Goal: Task Accomplishment & Management: Use online tool/utility

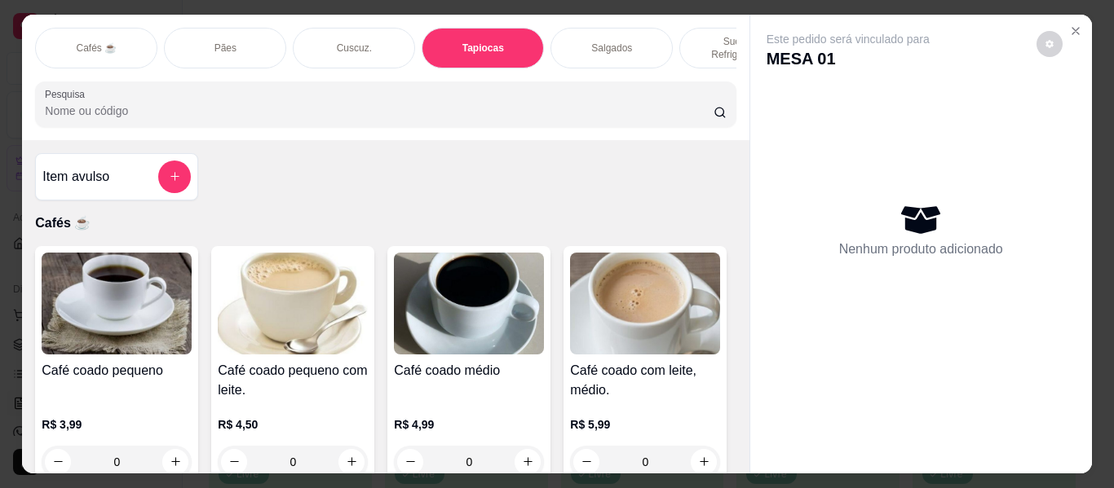
scroll to position [5673, 0]
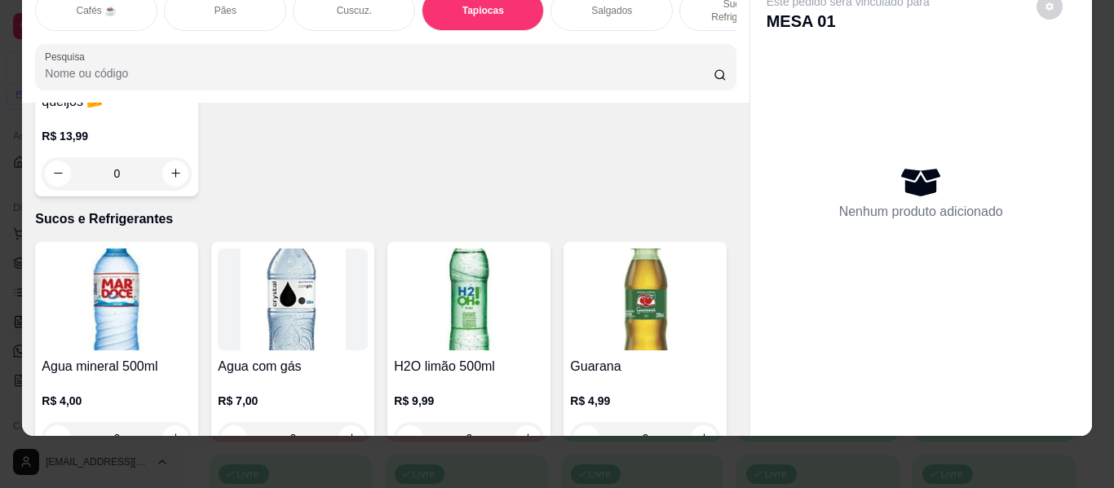
type input "1"
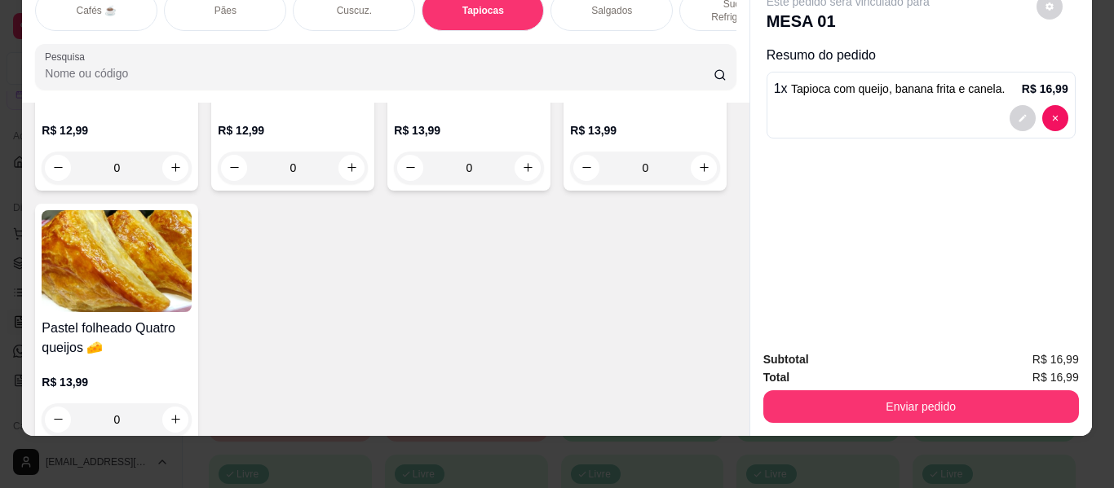
scroll to position [0, 0]
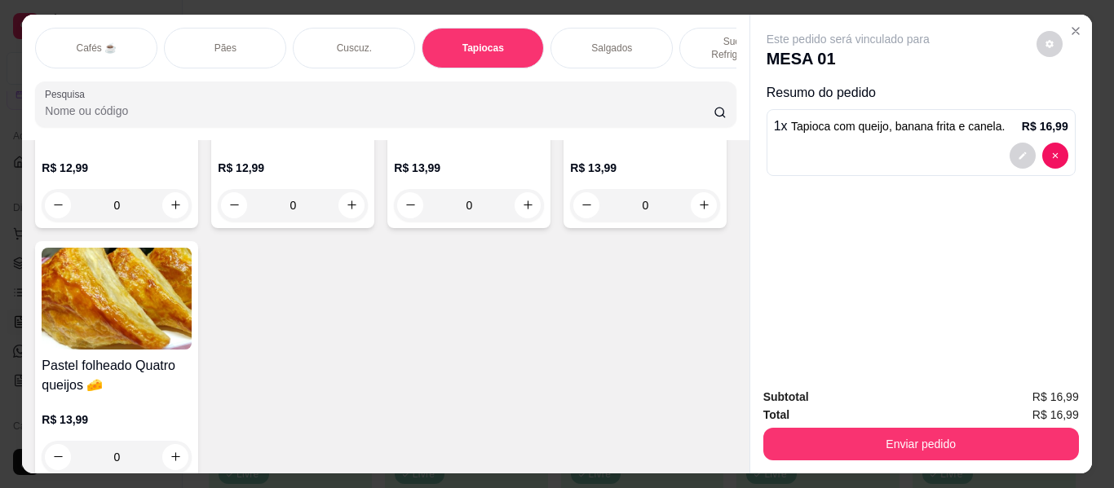
click at [711, 35] on p "Sucos e Refrigerantes" at bounding box center [740, 48] width 95 height 26
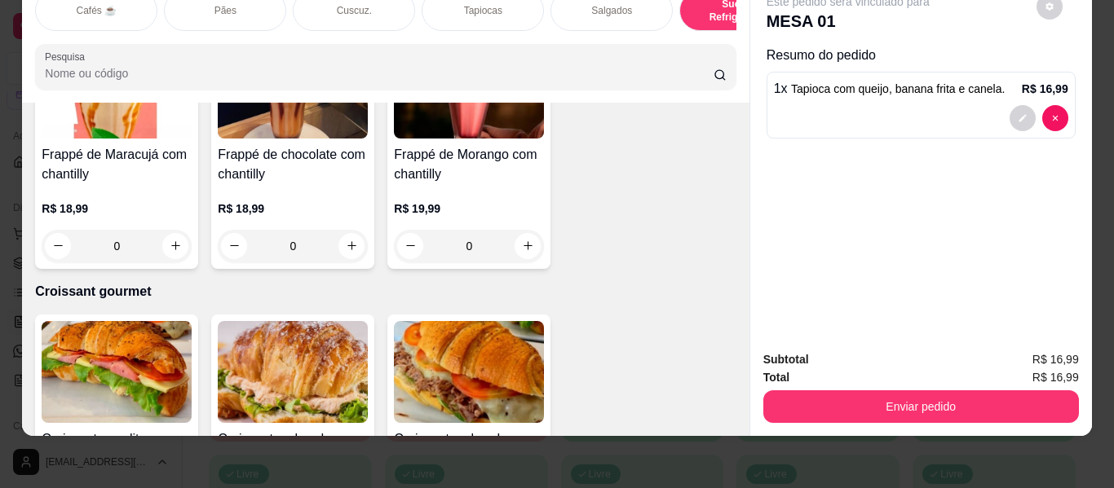
scroll to position [8586, 0]
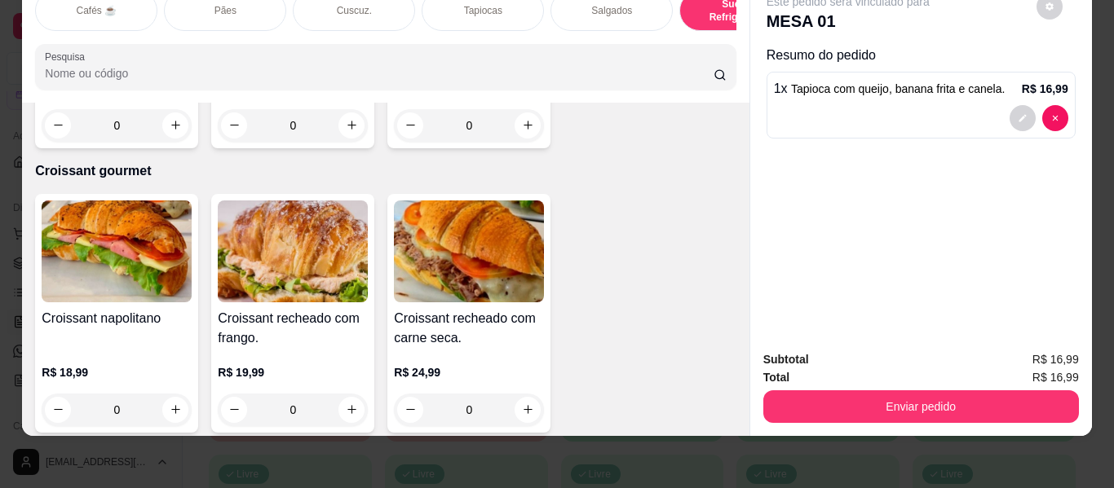
type input "1"
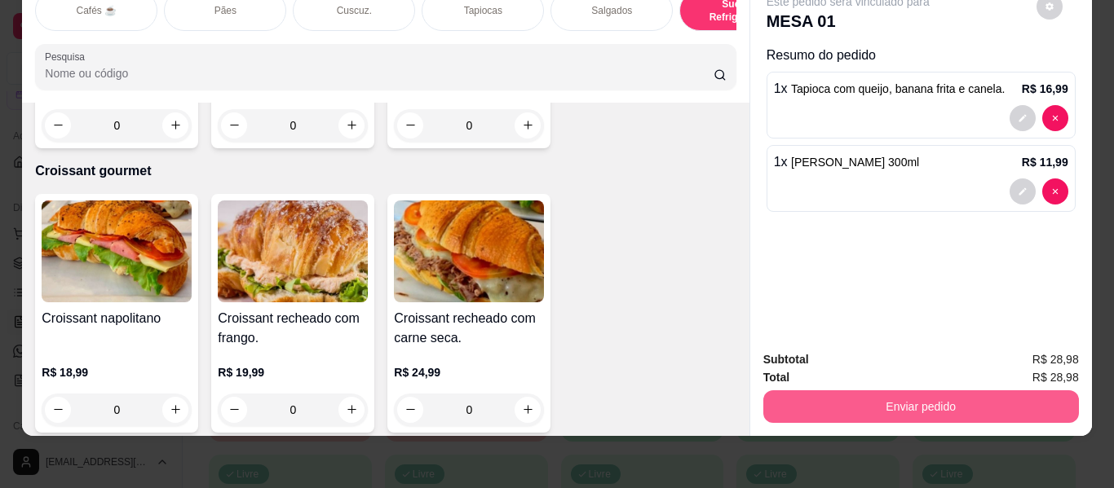
click at [842, 391] on button "Enviar pedido" at bounding box center [921, 407] width 316 height 33
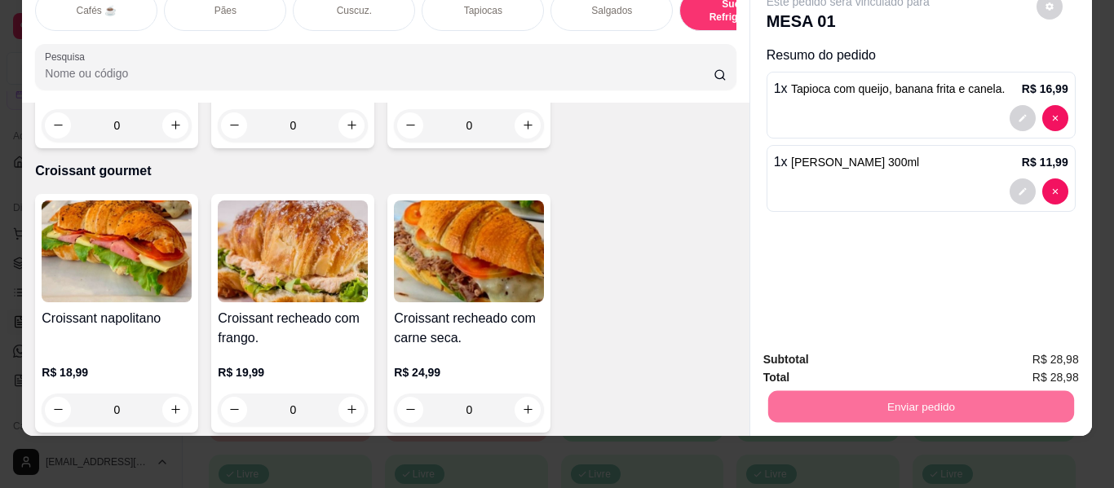
click at [845, 346] on button "Não registrar e enviar pedido" at bounding box center [867, 353] width 170 height 31
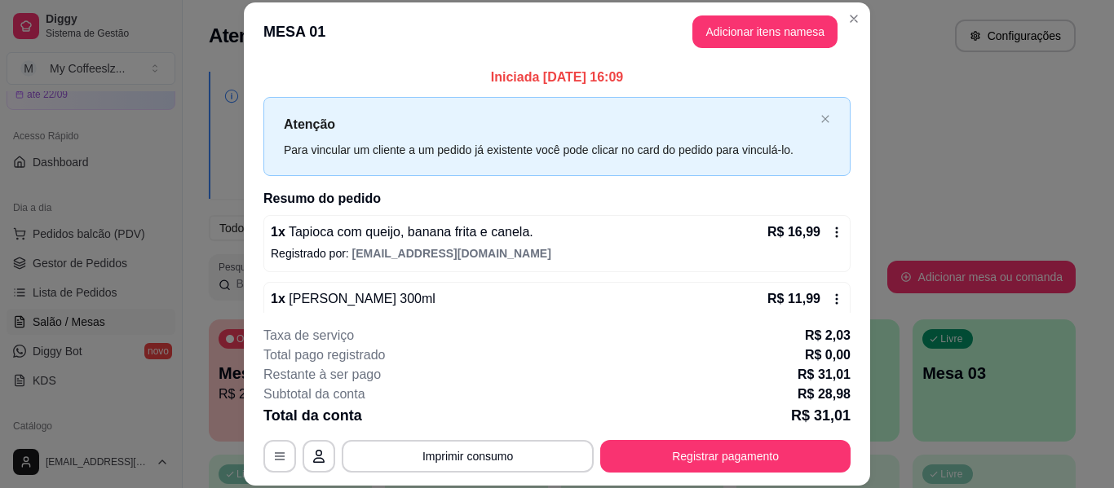
scroll to position [33, 0]
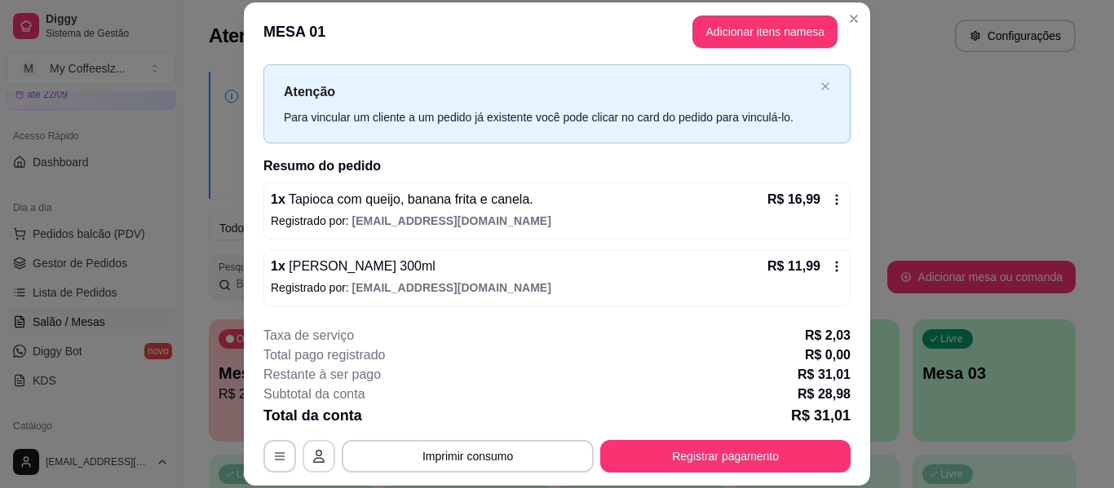
click at [312, 446] on button "button" at bounding box center [319, 456] width 33 height 33
click at [274, 455] on icon "button" at bounding box center [279, 456] width 13 height 13
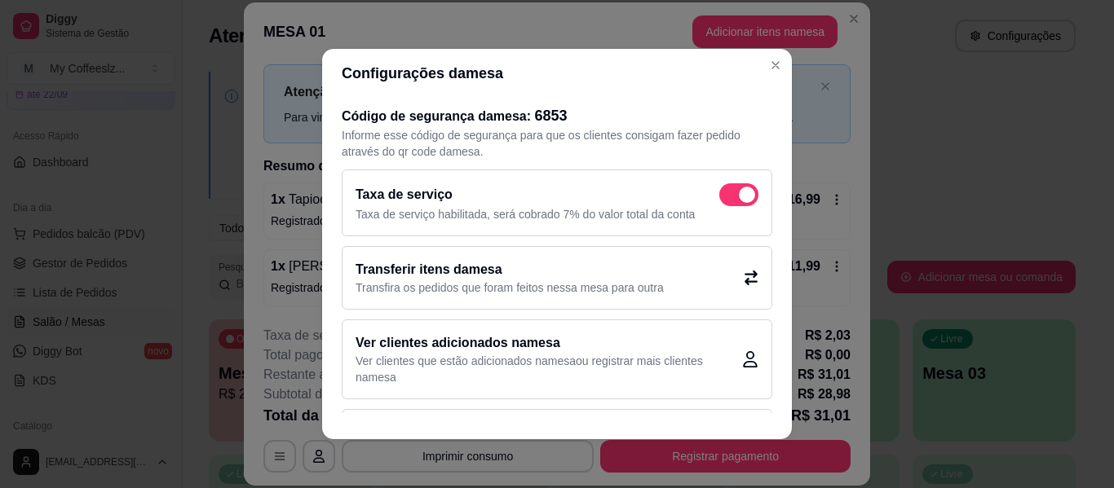
click at [719, 189] on span at bounding box center [738, 194] width 39 height 23
click at [718, 198] on input "checkbox" at bounding box center [723, 203] width 11 height 11
checkbox input "false"
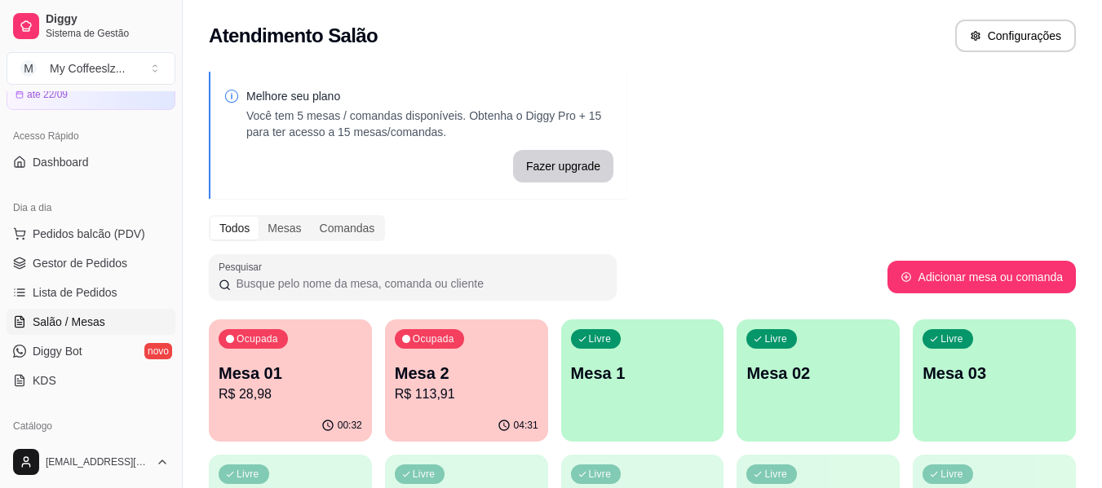
click at [231, 413] on div "00:32" at bounding box center [290, 426] width 163 height 32
click at [621, 398] on div "Livre Mesa 1" at bounding box center [642, 370] width 158 height 99
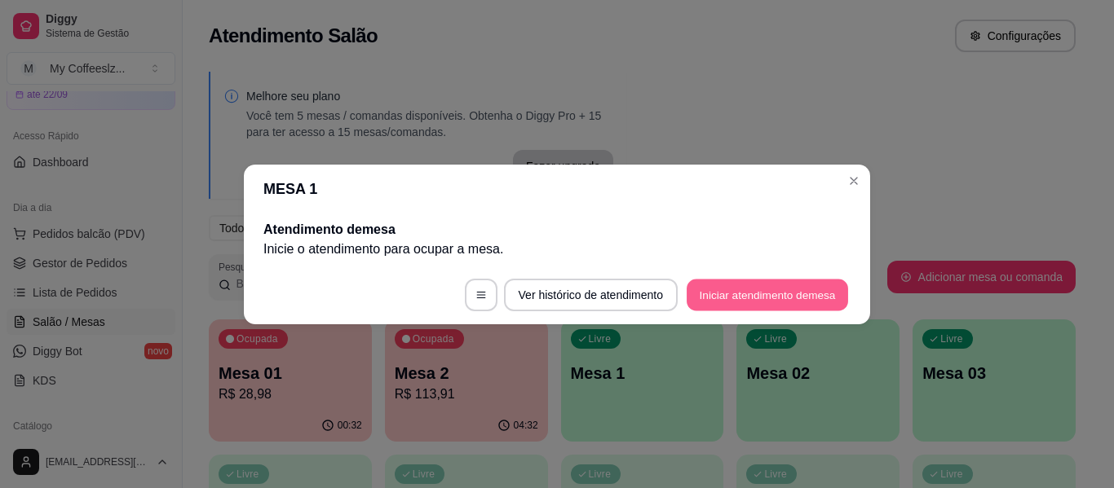
click at [752, 292] on button "Iniciar atendimento de mesa" at bounding box center [767, 295] width 161 height 32
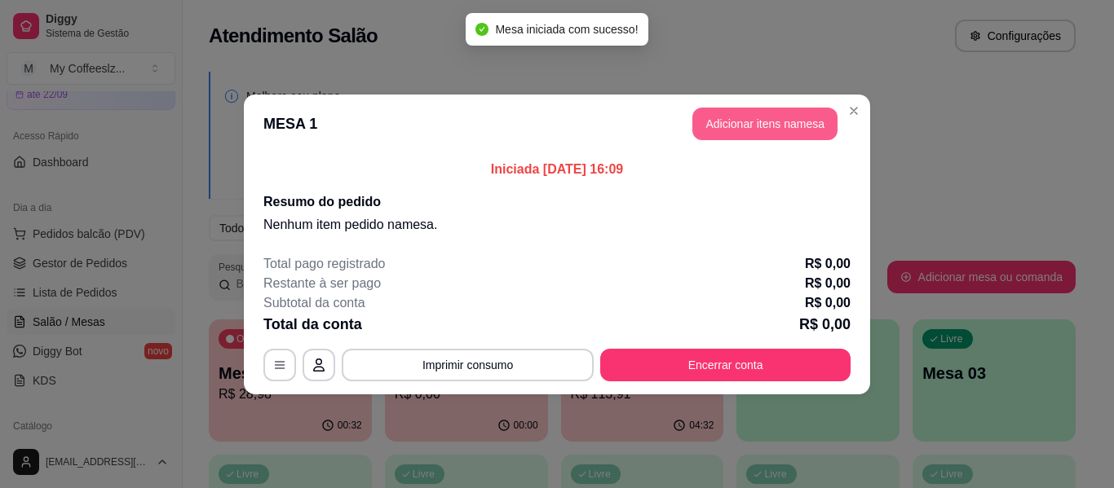
click at [732, 115] on button "Adicionar itens na mesa" at bounding box center [764, 124] width 145 height 33
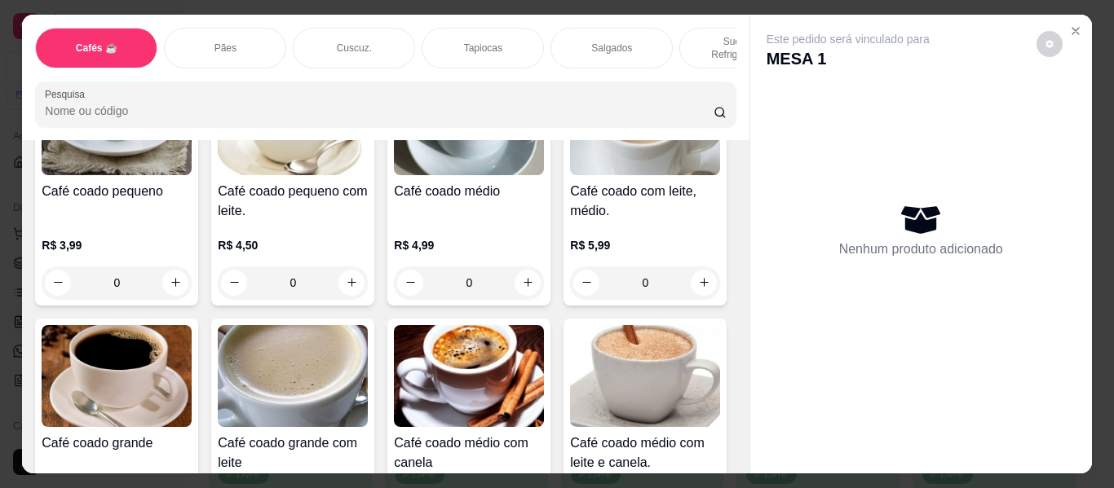
scroll to position [163, 0]
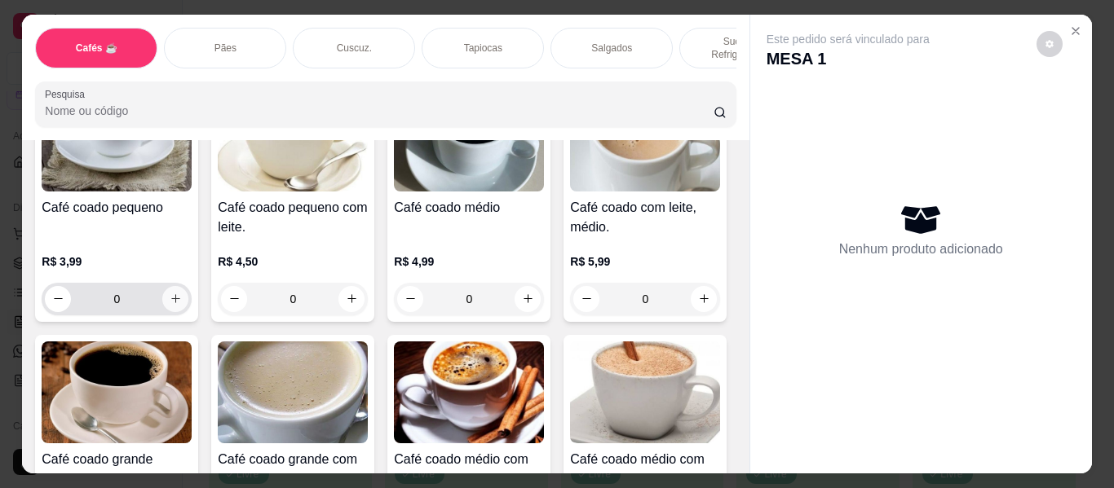
click at [171, 295] on icon "increase-product-quantity" at bounding box center [175, 299] width 9 height 9
type input "1"
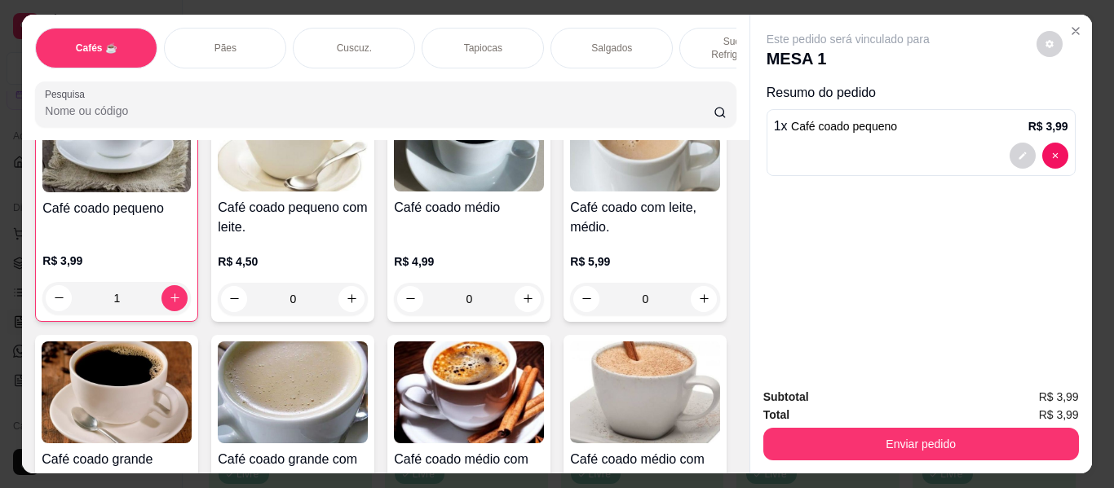
scroll to position [164, 0]
click at [243, 31] on div "Pães" at bounding box center [225, 48] width 122 height 41
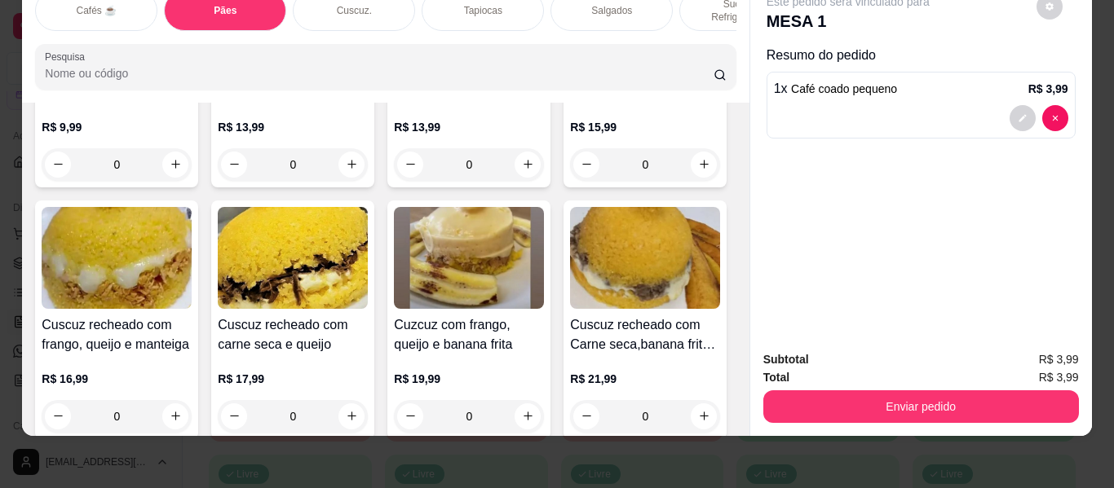
scroll to position [3355, 0]
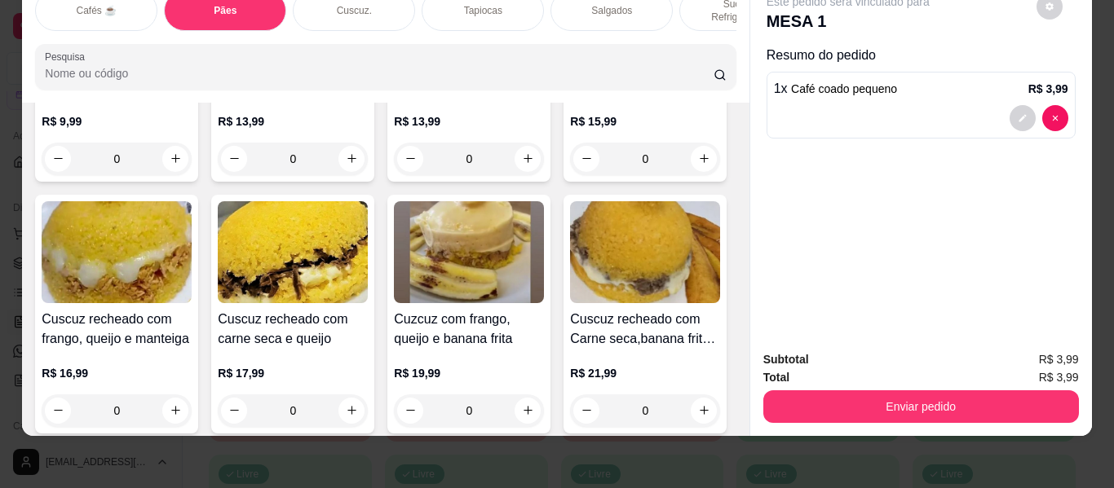
type input "2"
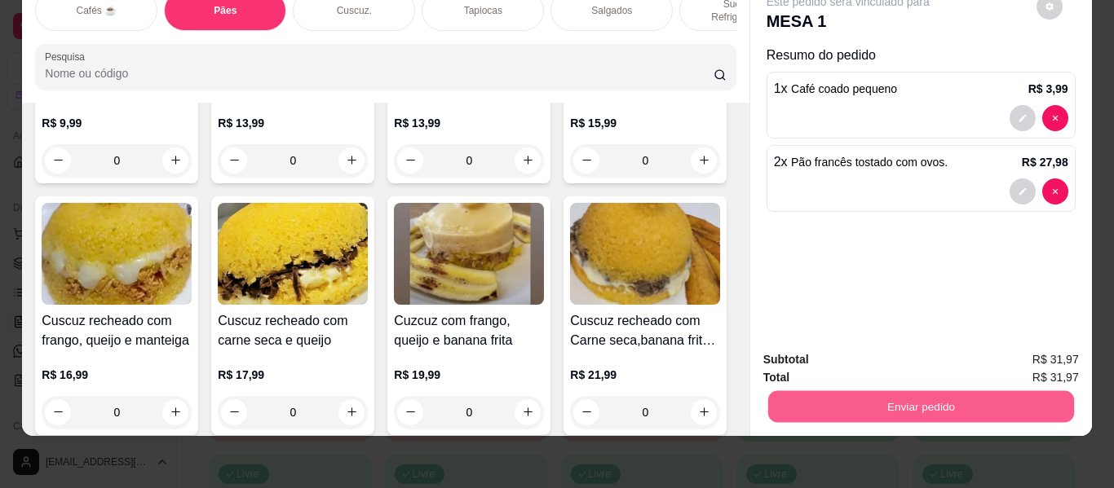
click at [917, 391] on button "Enviar pedido" at bounding box center [920, 407] width 306 height 32
click at [840, 353] on button "Não registrar e enviar pedido" at bounding box center [867, 353] width 170 height 31
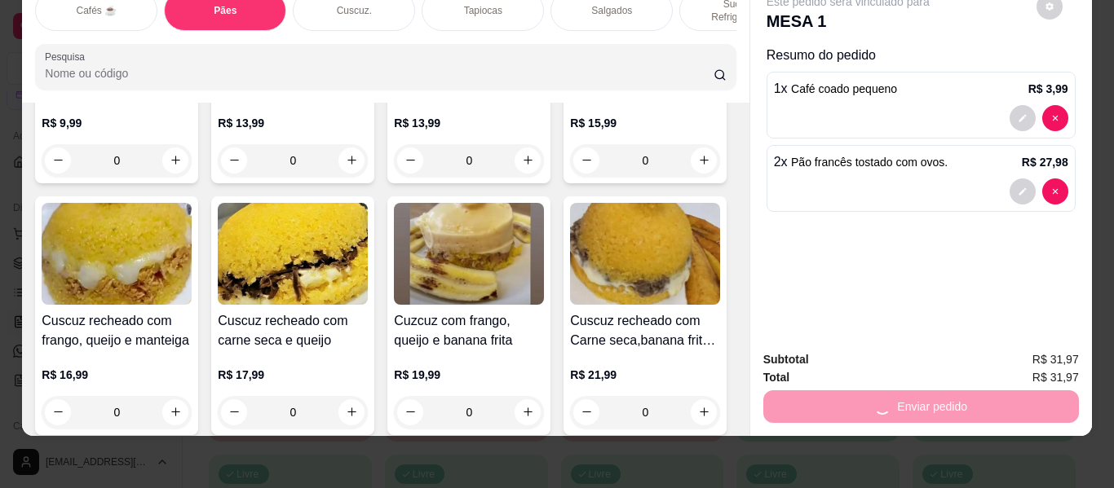
click at [1031, 179] on div at bounding box center [1039, 192] width 59 height 26
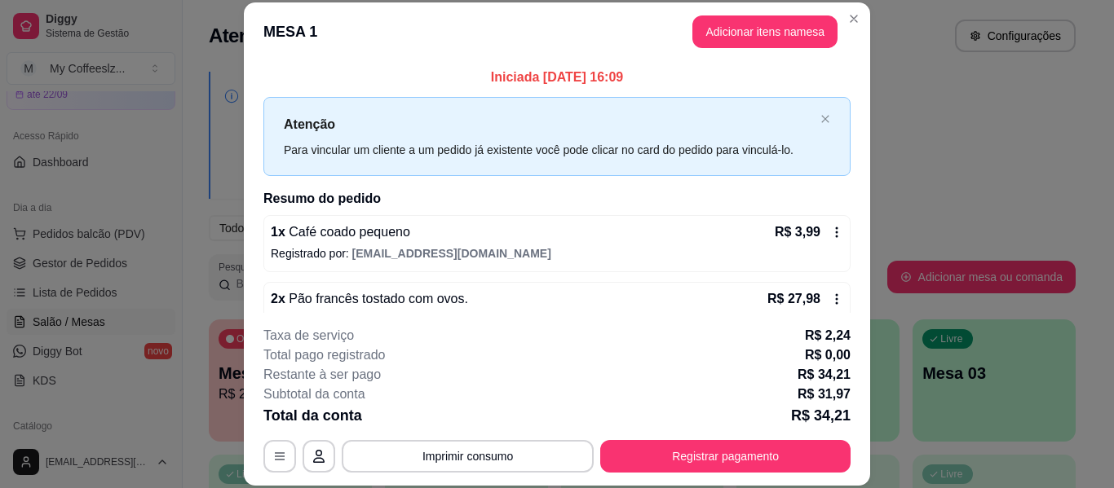
click at [830, 296] on icon at bounding box center [836, 299] width 13 height 13
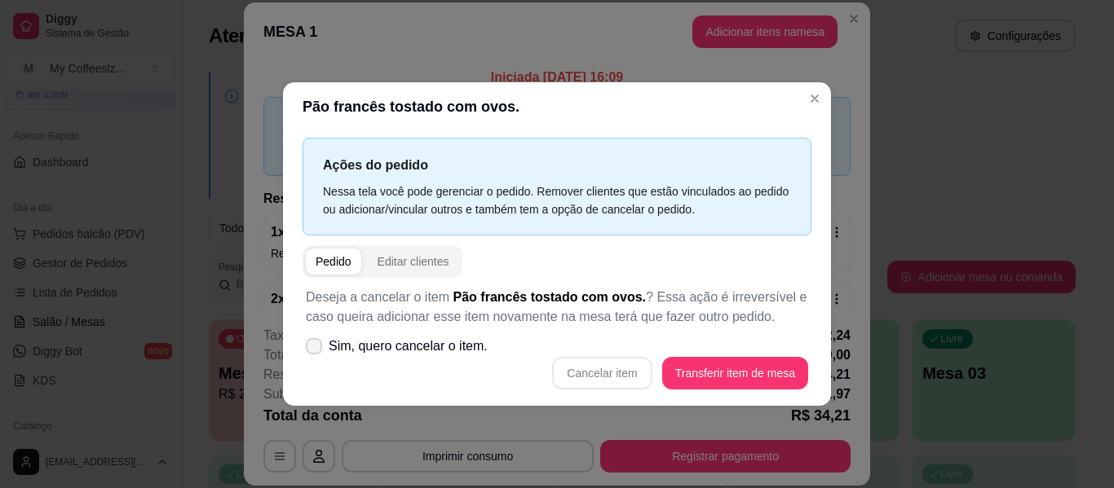
click at [311, 348] on icon at bounding box center [313, 347] width 13 height 10
click at [311, 349] on input "Sim, quero cancelar o item." at bounding box center [310, 354] width 11 height 11
checkbox input "true"
click at [606, 373] on button "Cancelar item" at bounding box center [602, 373] width 97 height 32
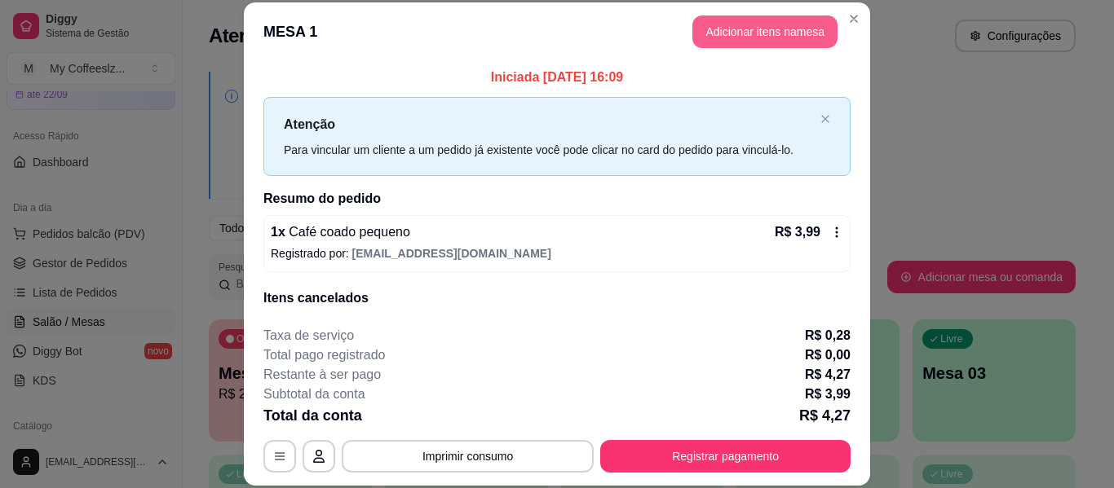
click at [696, 31] on button "Adicionar itens na mesa" at bounding box center [764, 31] width 145 height 33
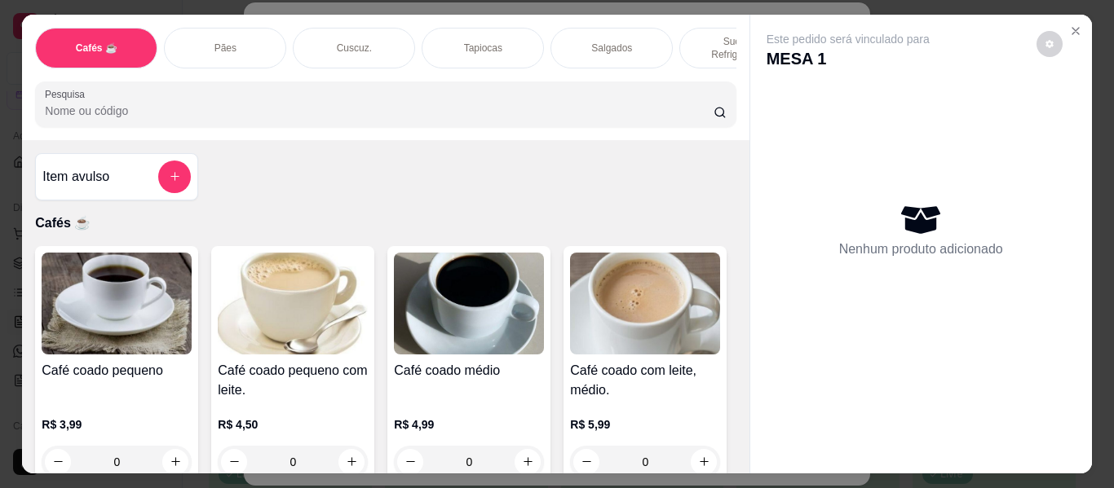
click at [247, 28] on div "Pães" at bounding box center [225, 48] width 122 height 41
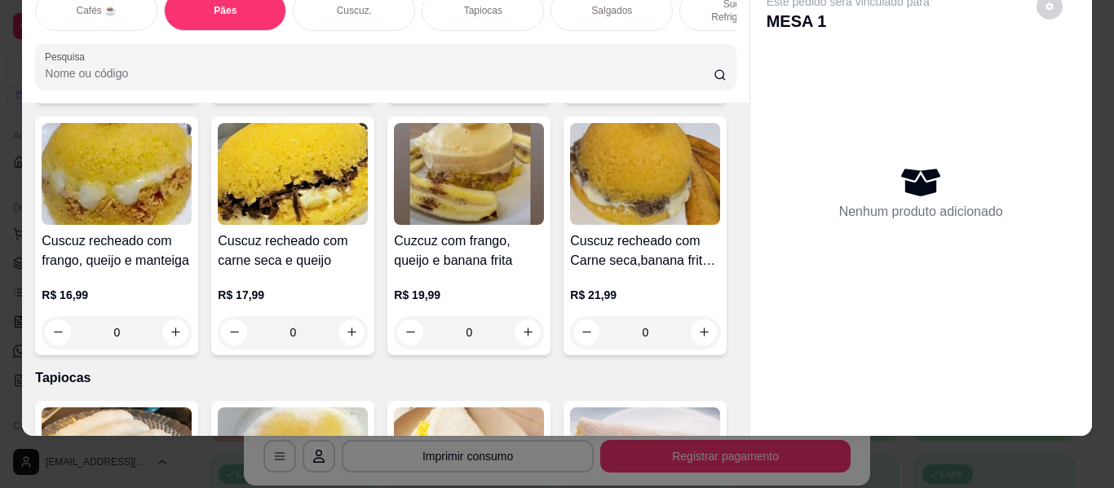
scroll to position [3436, 0]
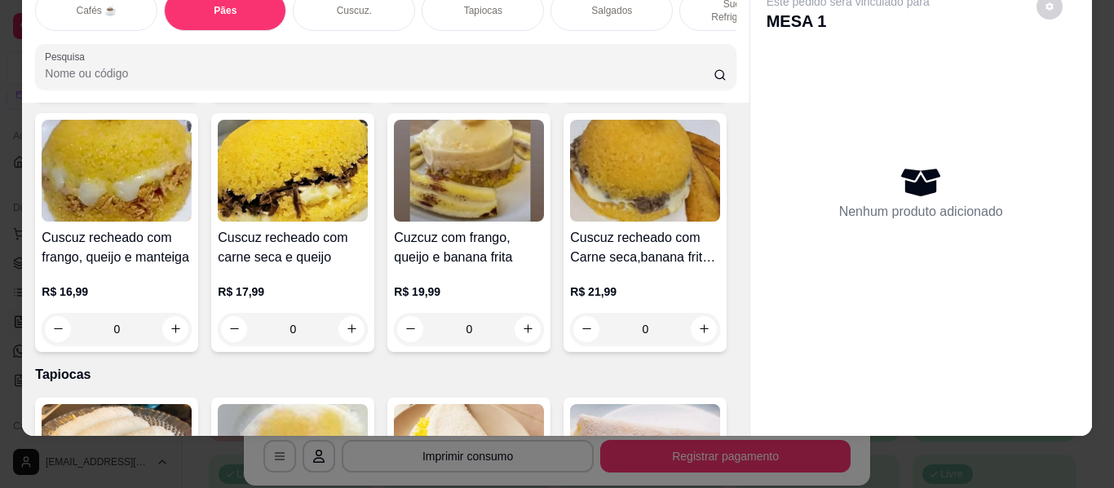
type input "1"
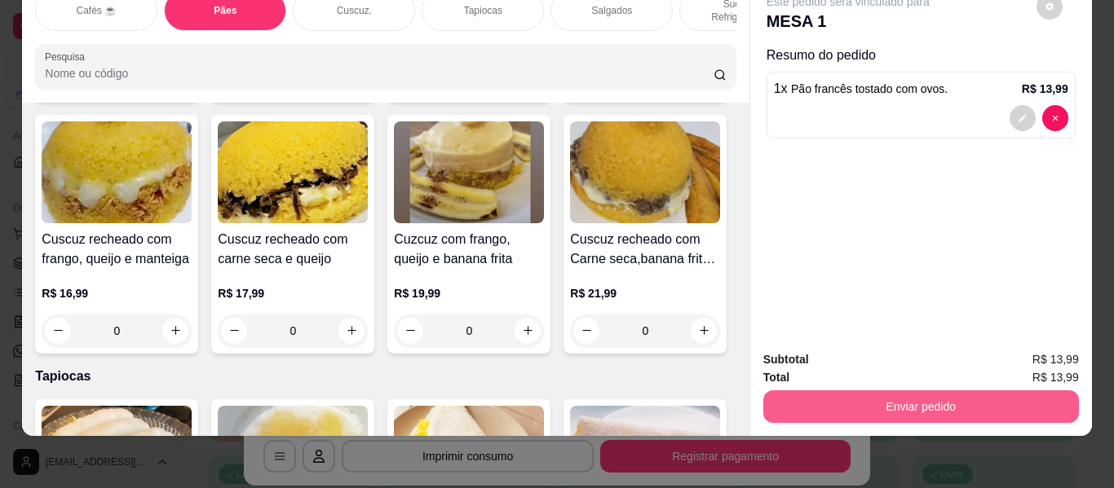
click at [974, 391] on button "Enviar pedido" at bounding box center [921, 407] width 316 height 33
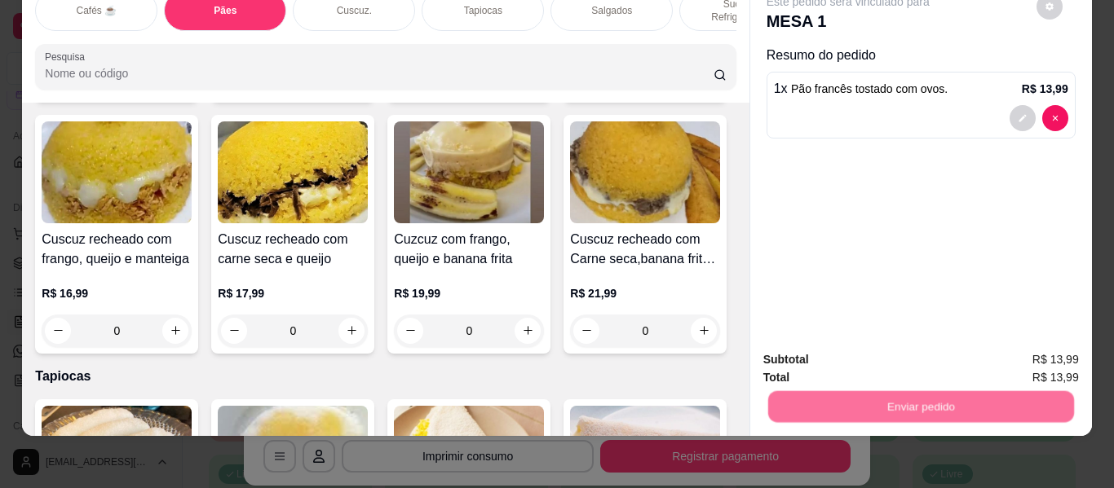
click at [939, 350] on button "Não registrar e enviar pedido" at bounding box center [867, 353] width 170 height 31
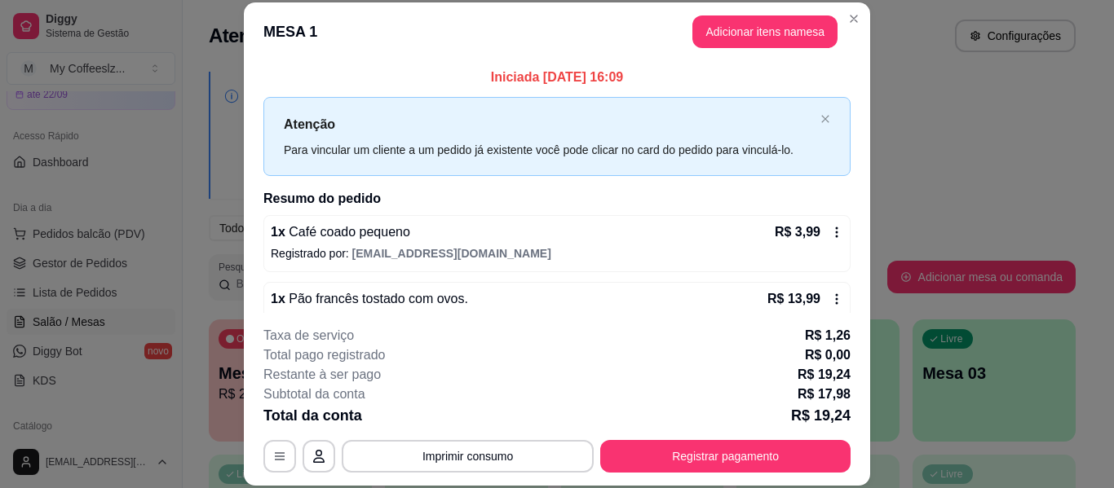
scroll to position [126, 0]
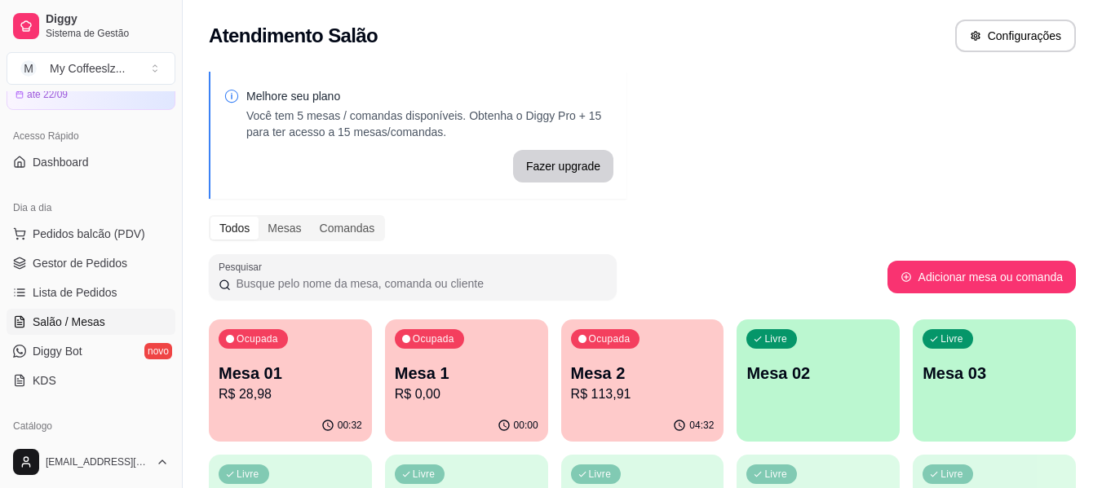
click at [777, 401] on div "Livre Mesa 02" at bounding box center [817, 371] width 163 height 103
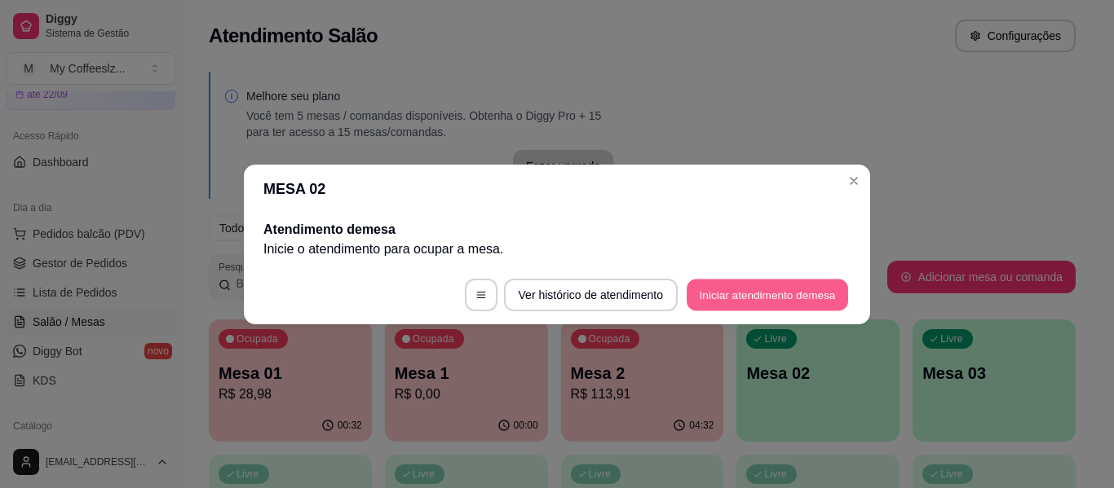
click at [741, 300] on button "Iniciar atendimento de mesa" at bounding box center [767, 295] width 161 height 32
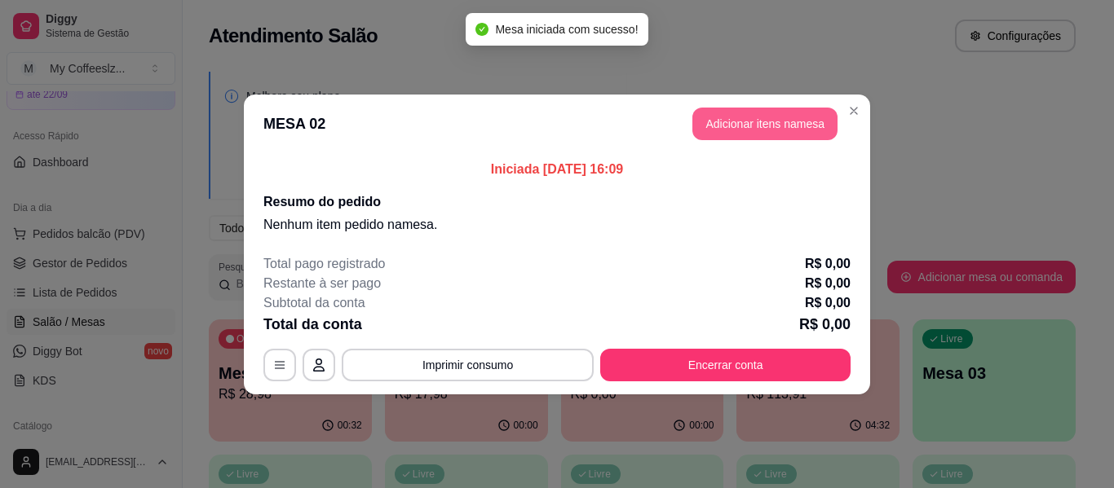
click at [714, 126] on button "Adicionar itens na mesa" at bounding box center [764, 124] width 145 height 33
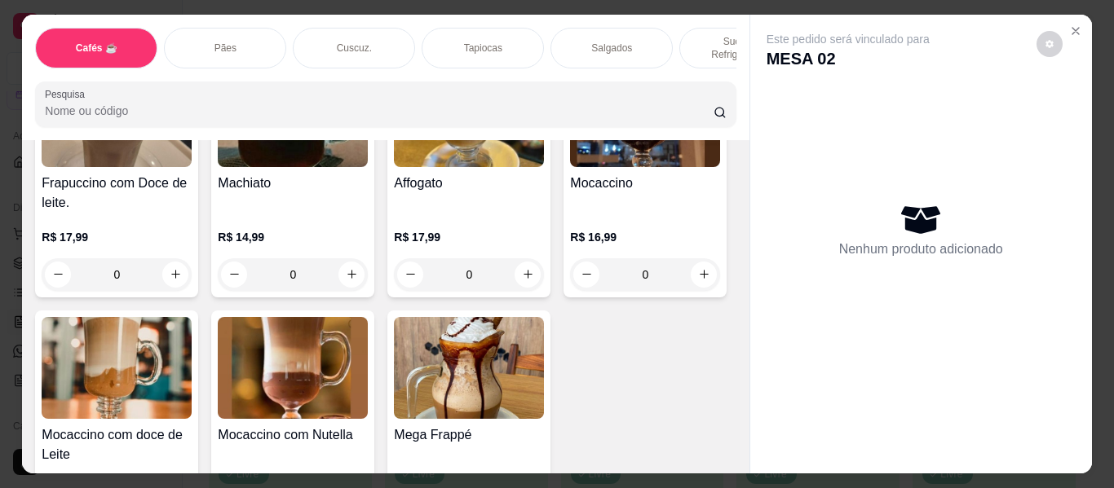
scroll to position [1957, 0]
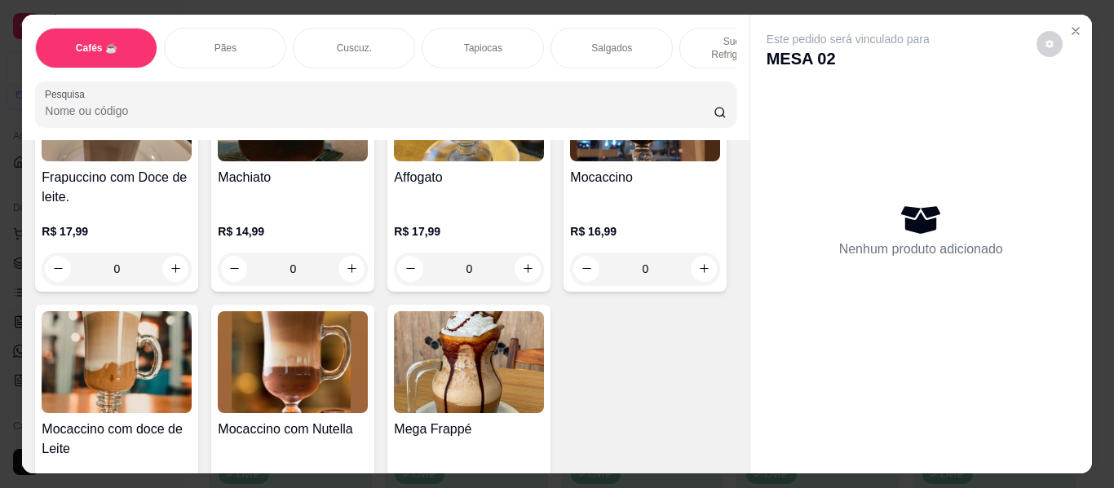
type input "1"
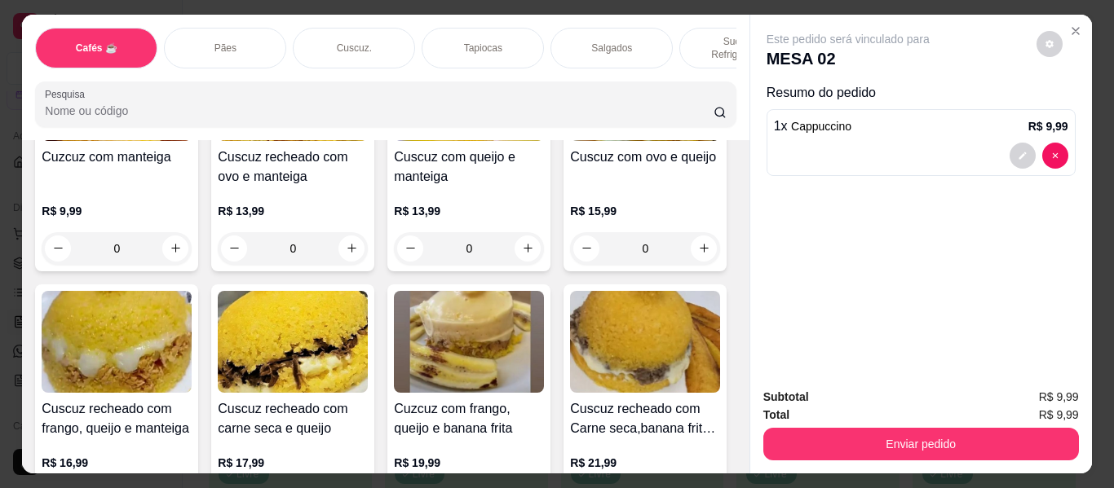
scroll to position [3262, 0]
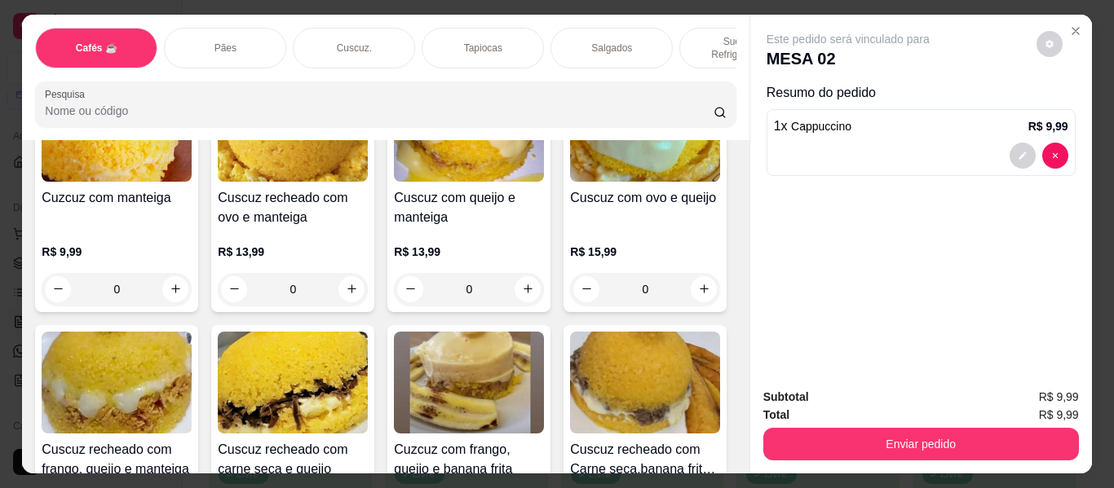
type input "1"
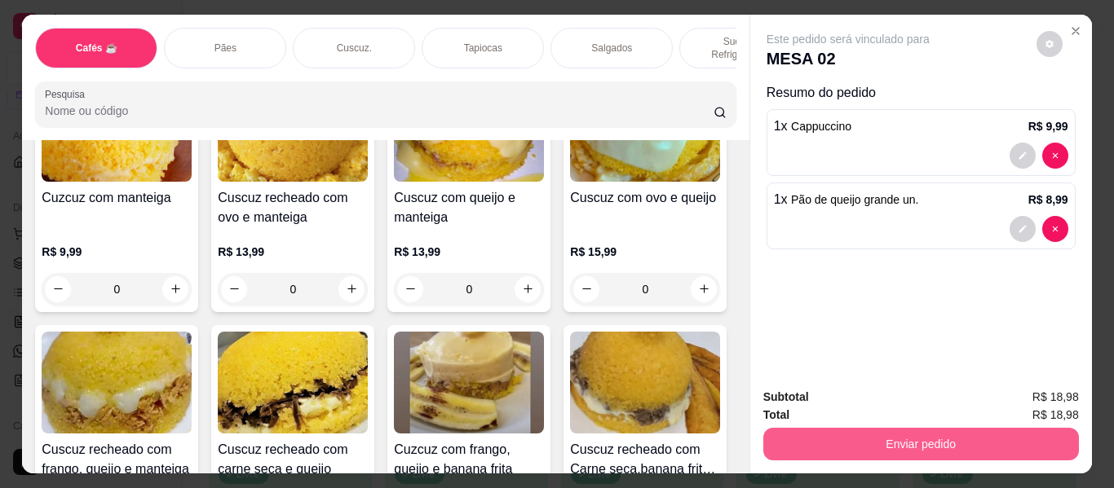
click at [845, 441] on button "Enviar pedido" at bounding box center [921, 444] width 316 height 33
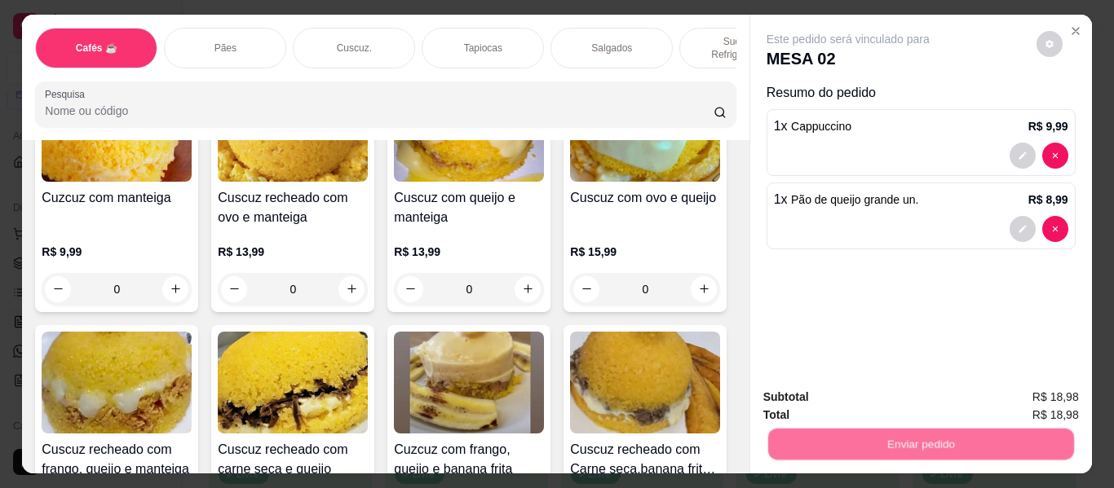
click at [848, 394] on button "Não registrar e enviar pedido" at bounding box center [867, 397] width 170 height 31
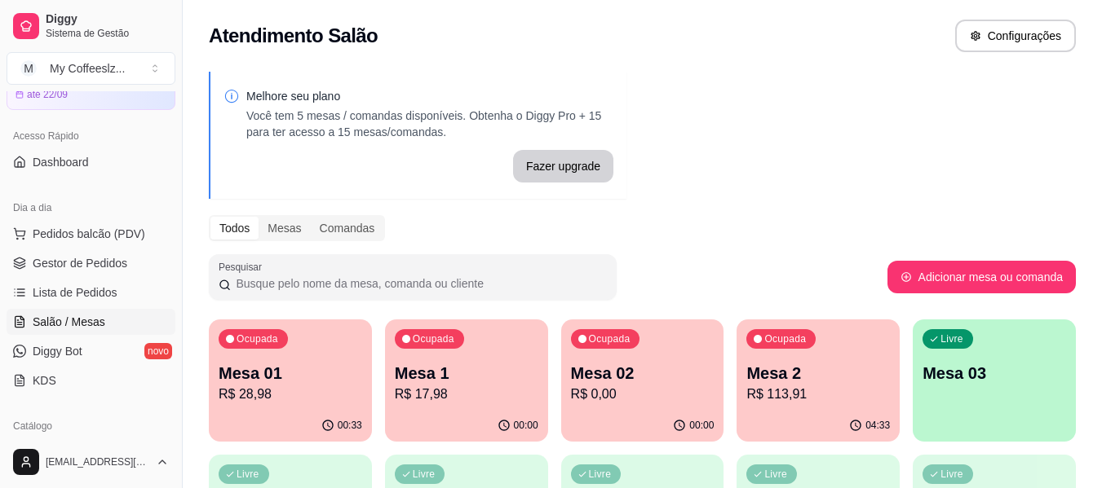
click at [936, 393] on div "Livre Mesa 03" at bounding box center [993, 371] width 163 height 103
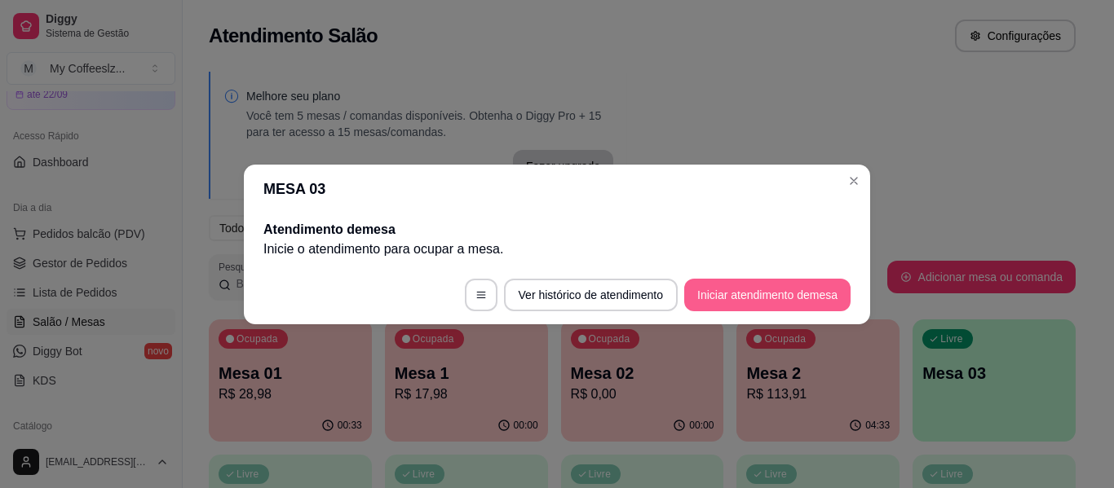
click at [777, 292] on button "Iniciar atendimento de mesa" at bounding box center [767, 295] width 166 height 33
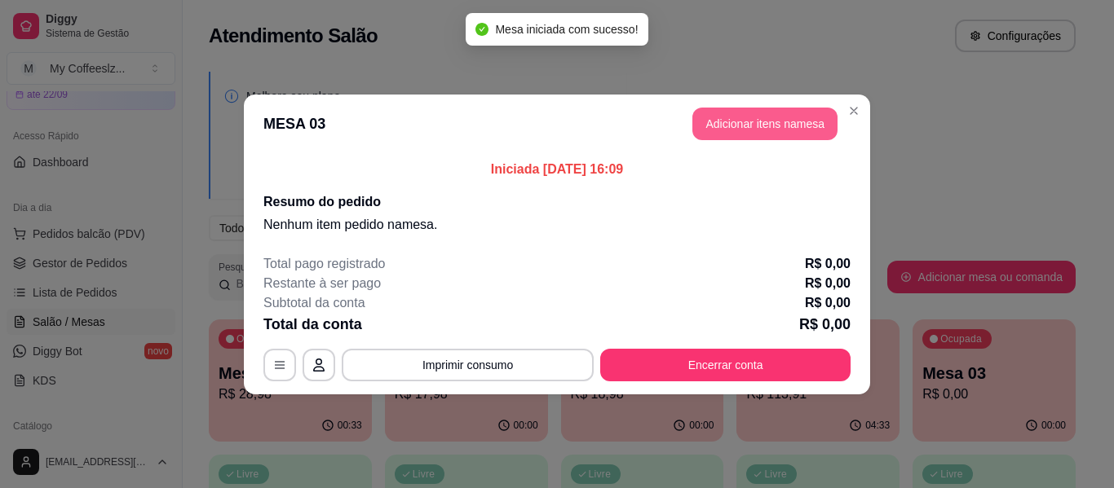
click at [775, 121] on button "Adicionar itens na mesa" at bounding box center [764, 124] width 145 height 33
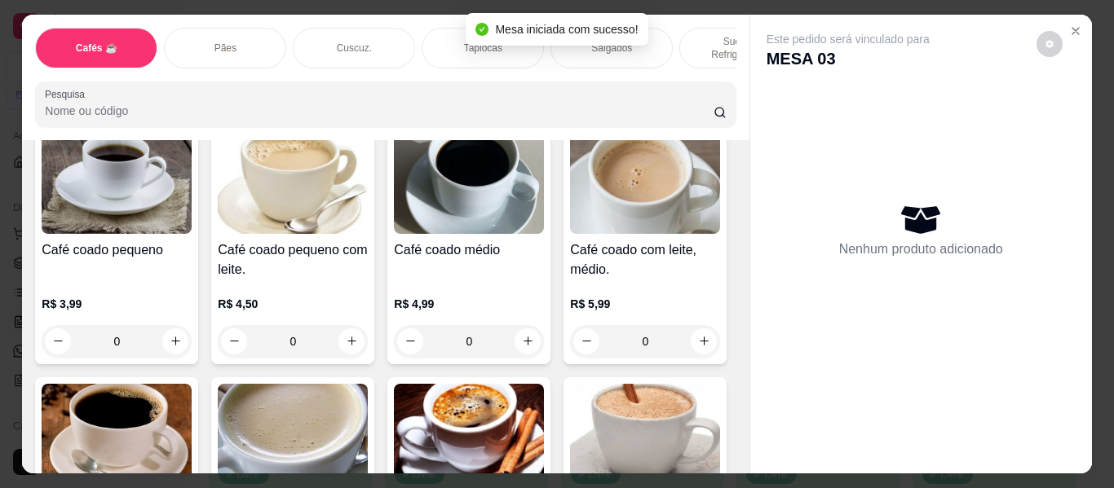
scroll to position [82, 0]
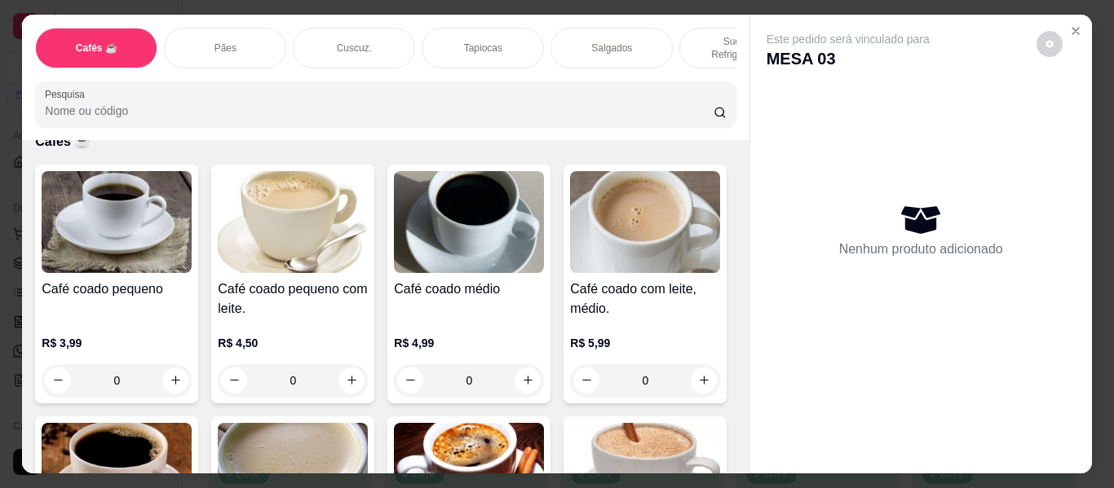
click at [568, 33] on div "Salgados" at bounding box center [611, 48] width 122 height 41
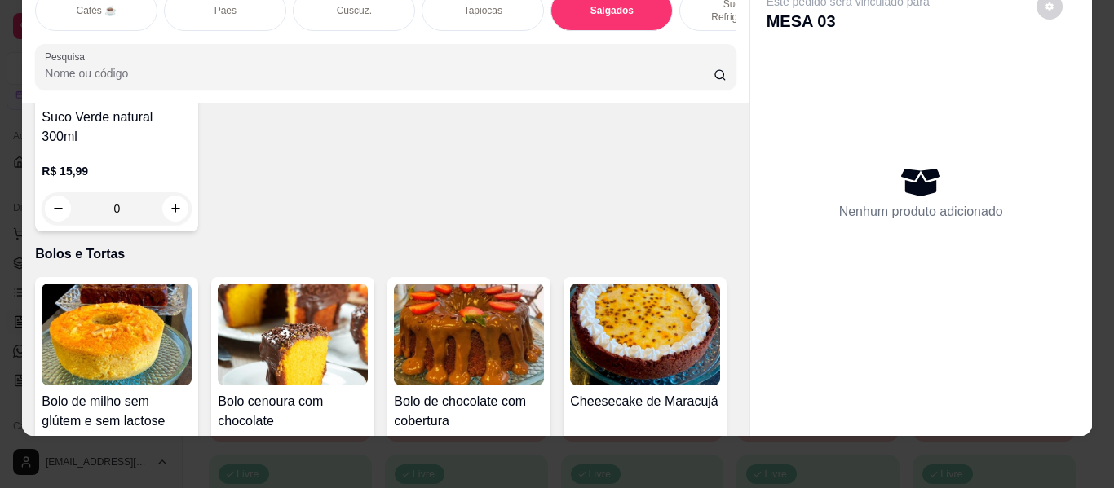
scroll to position [6980, 0]
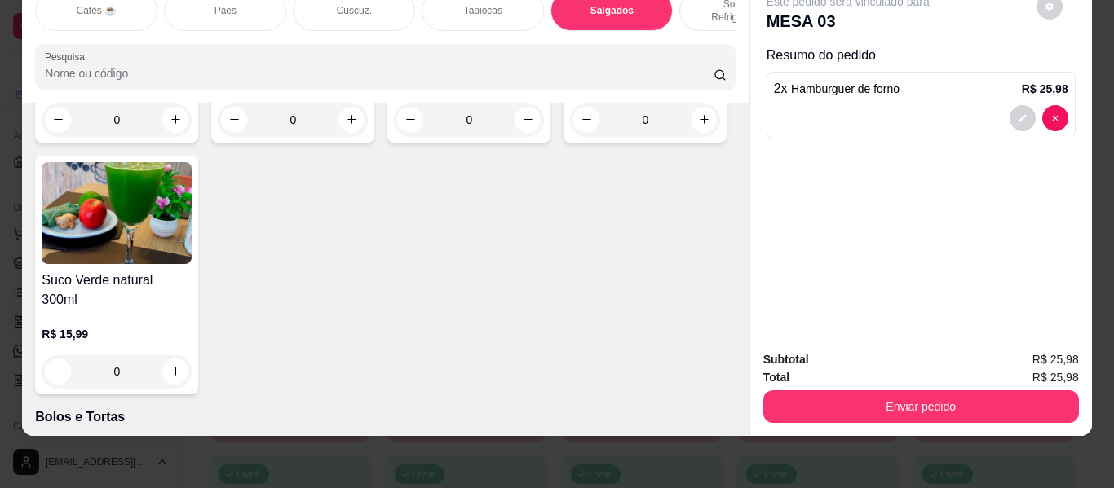
type input "1"
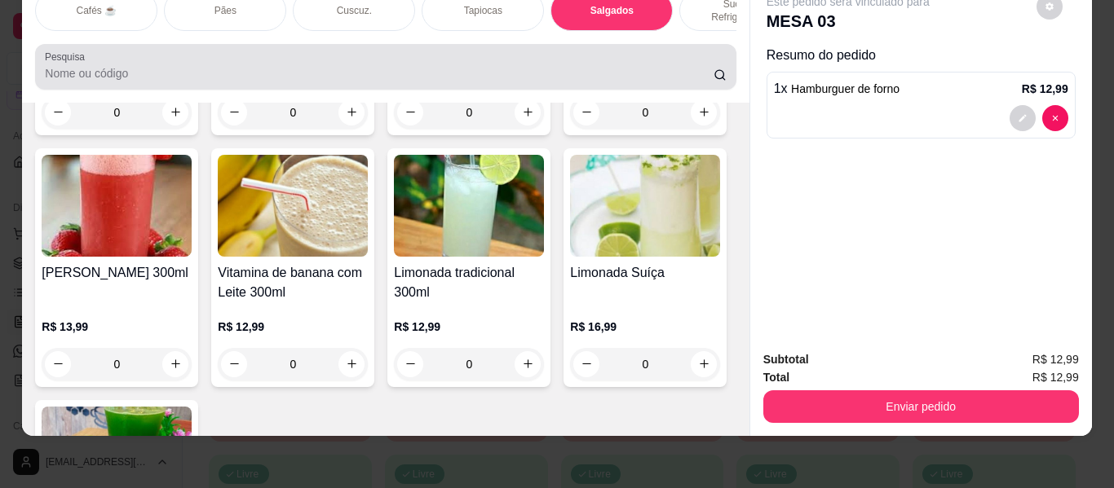
scroll to position [0, 0]
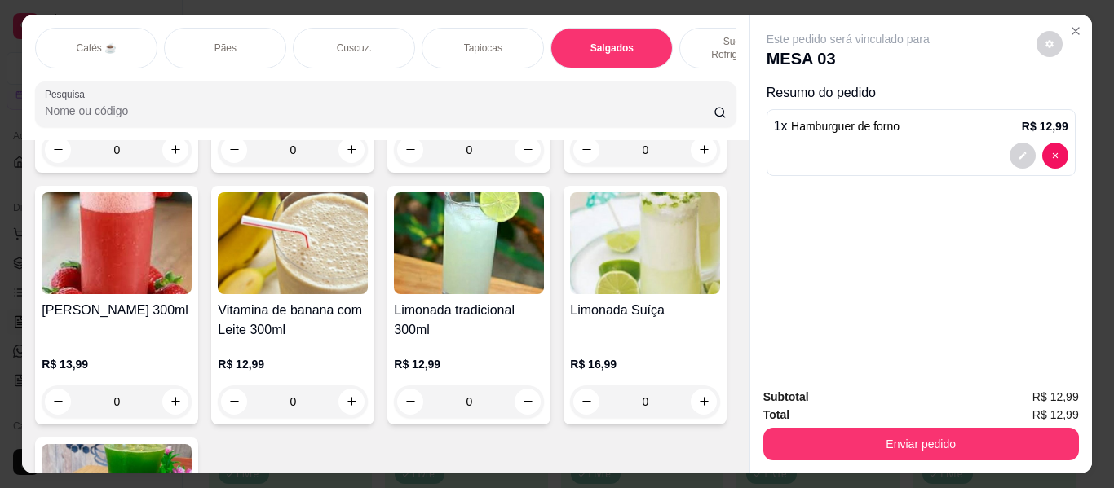
click at [698, 35] on p "Sucos e Refrigerantes" at bounding box center [740, 48] width 95 height 26
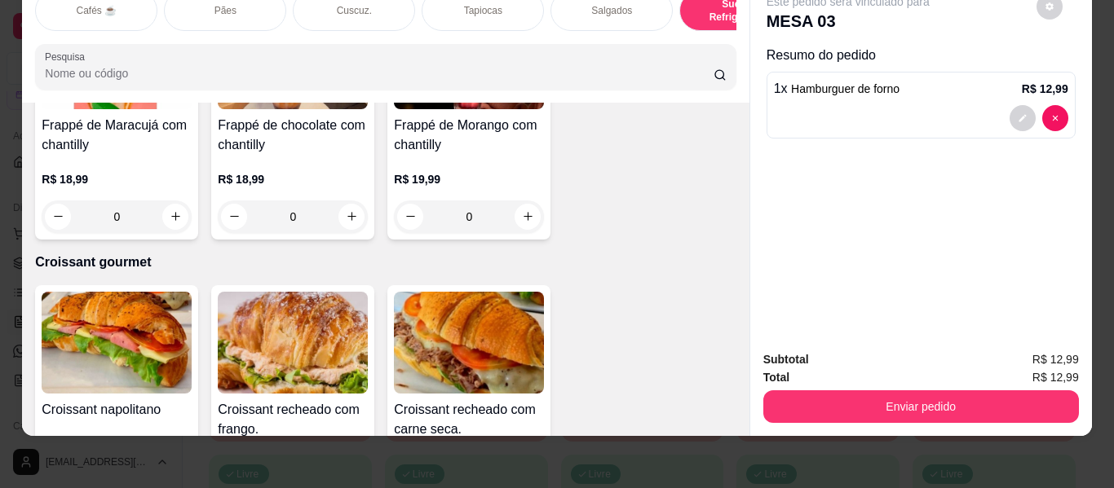
scroll to position [8503, 0]
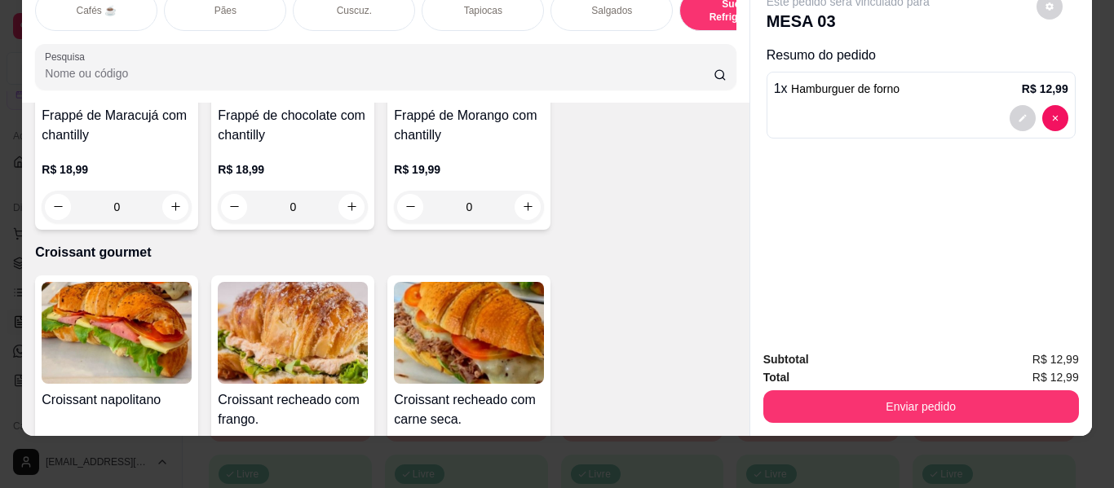
type input "1"
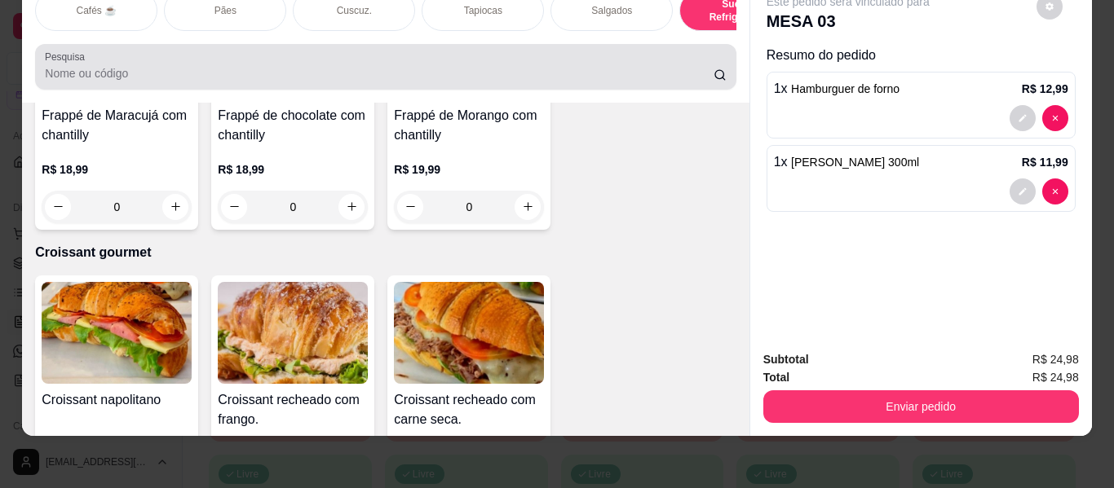
scroll to position [0, 0]
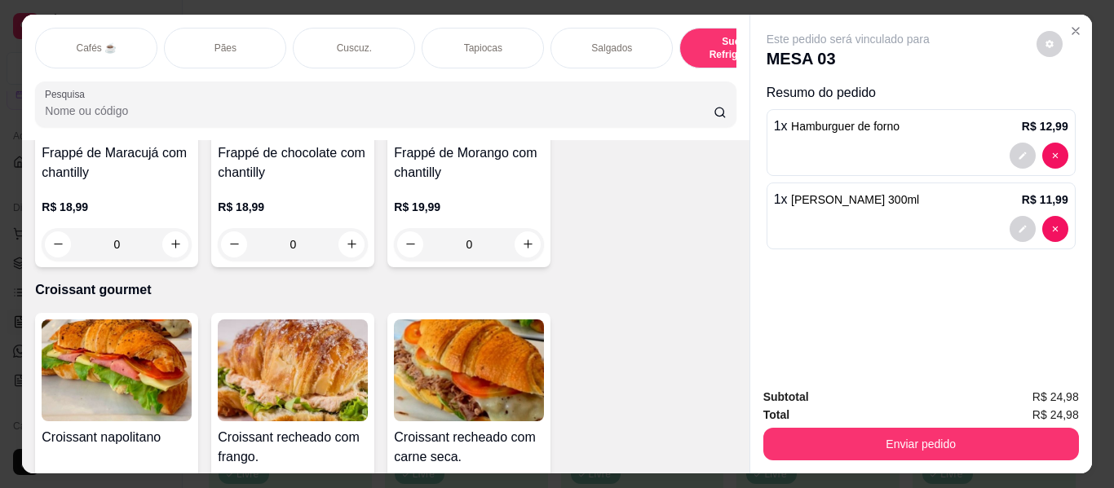
click at [221, 42] on p "Pães" at bounding box center [225, 48] width 22 height 13
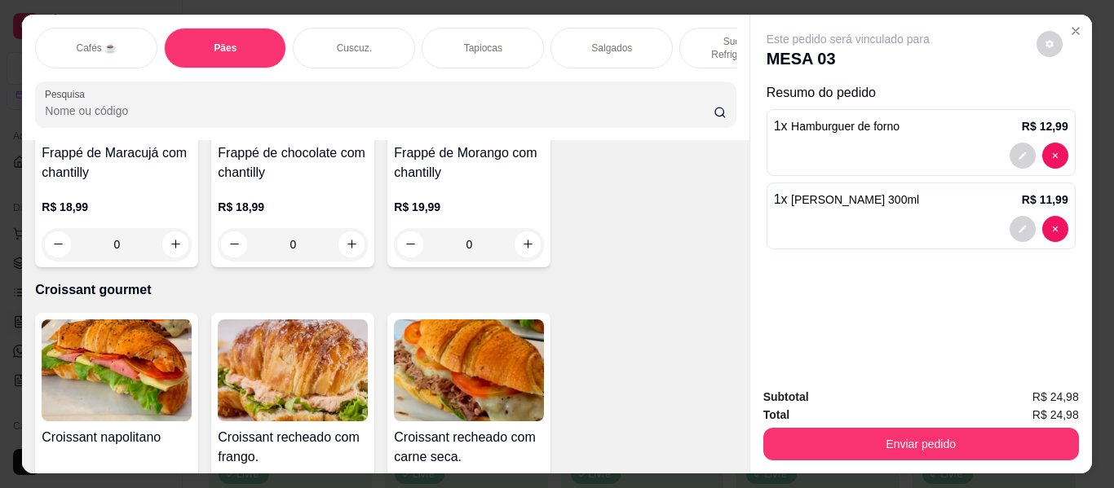
scroll to position [38, 0]
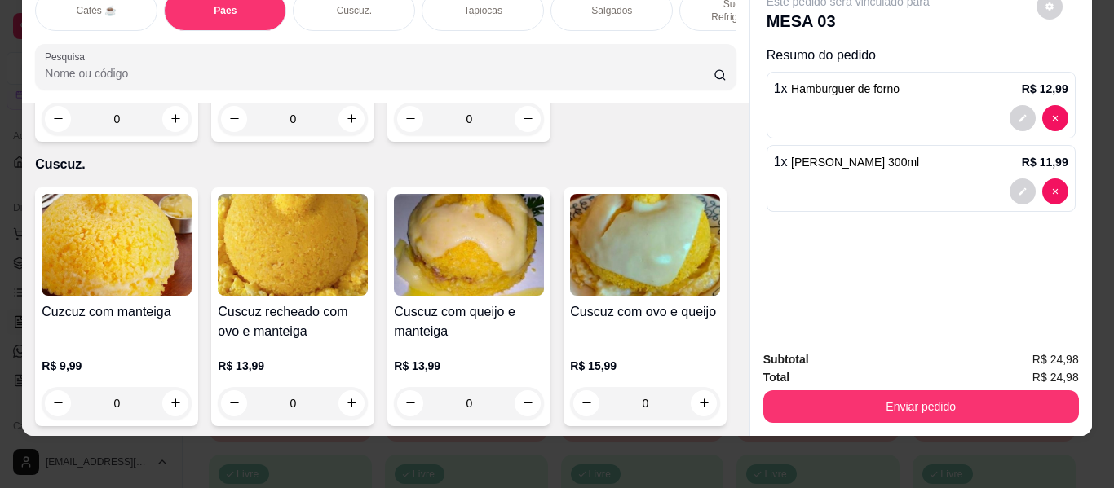
type input "1"
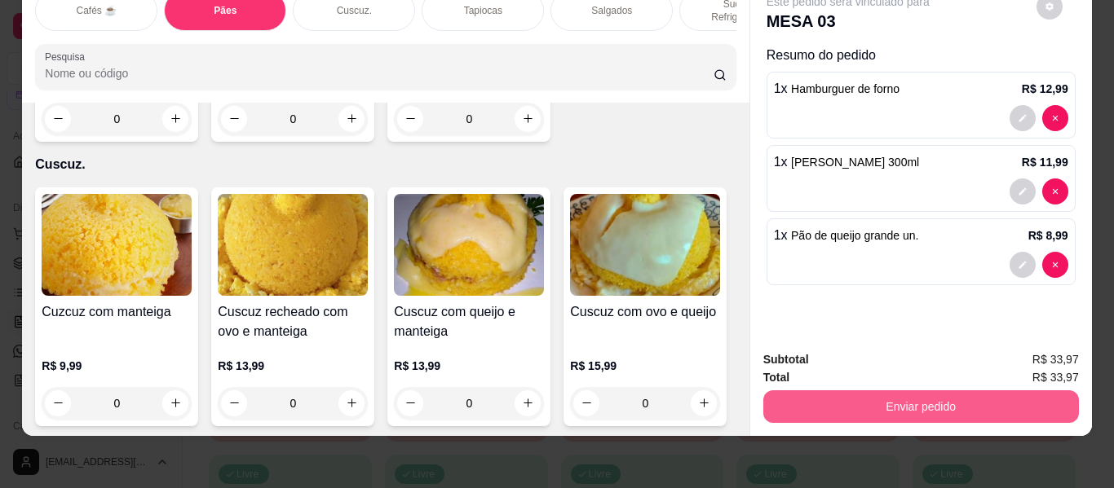
click at [885, 399] on button "Enviar pedido" at bounding box center [921, 407] width 316 height 33
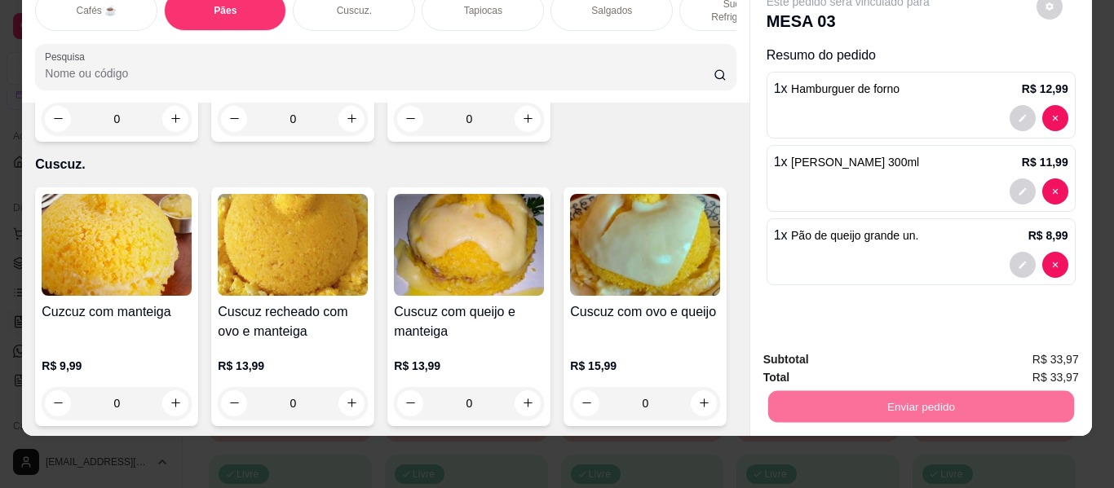
click at [822, 360] on button "Não registrar e enviar pedido" at bounding box center [867, 360] width 170 height 31
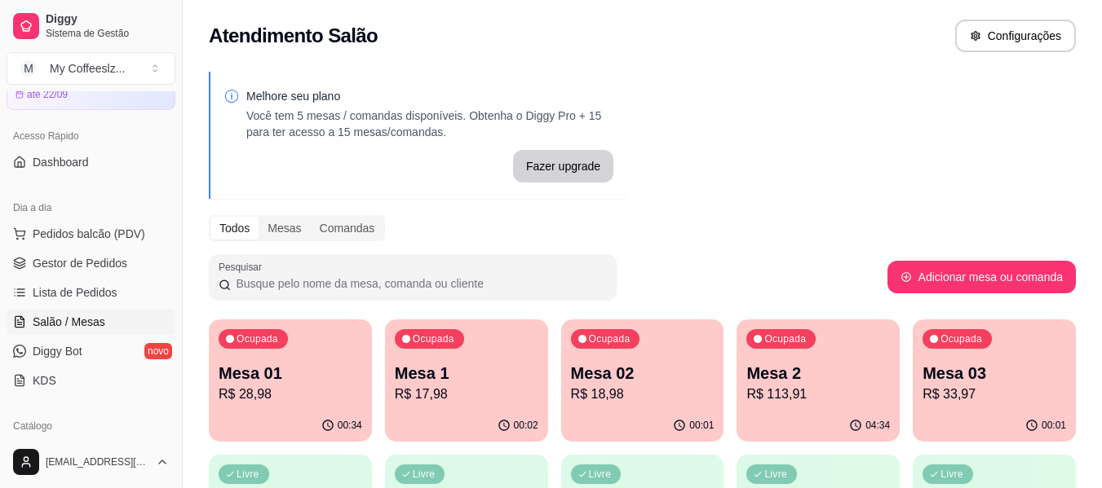
click at [974, 395] on p "R$ 33,97" at bounding box center [994, 395] width 144 height 20
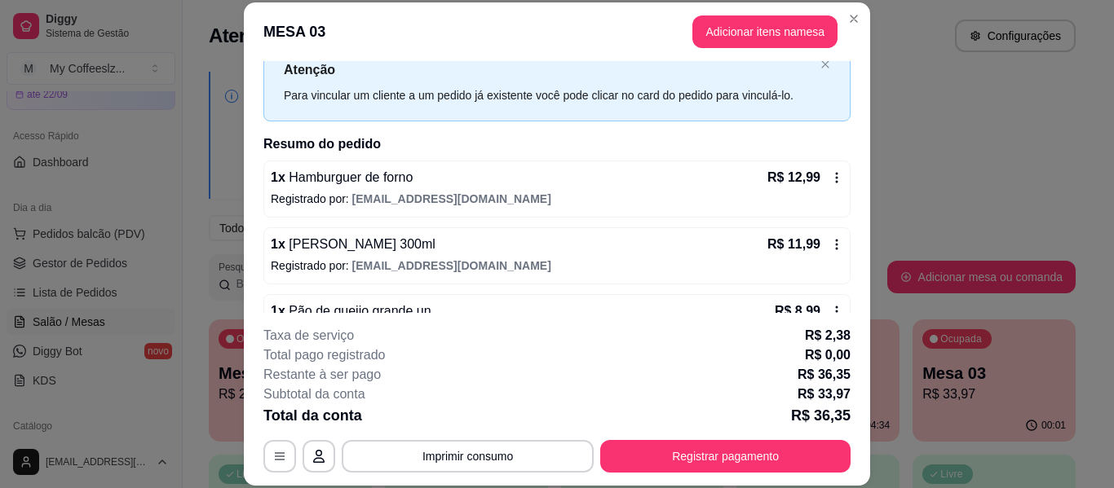
scroll to position [82, 0]
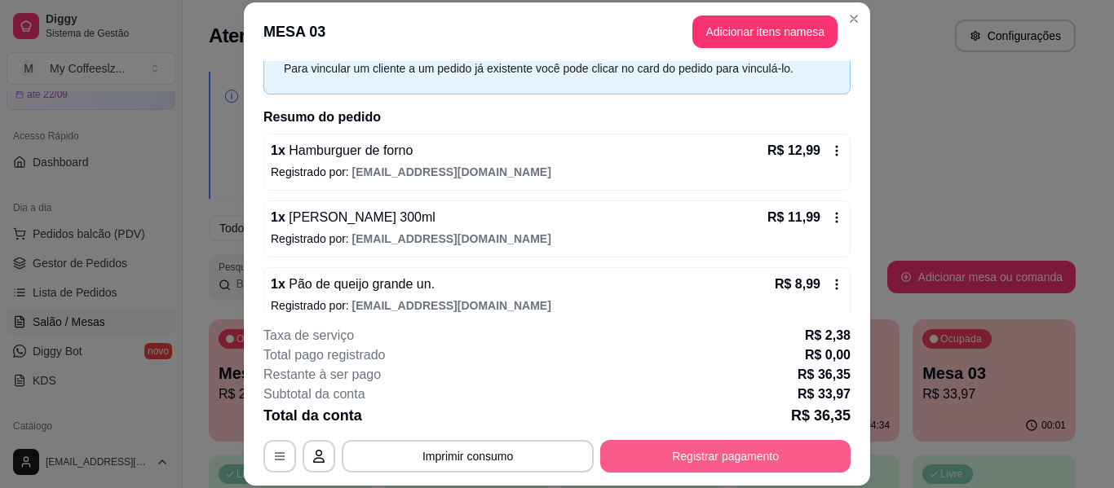
click at [647, 453] on button "Registrar pagamento" at bounding box center [725, 456] width 250 height 33
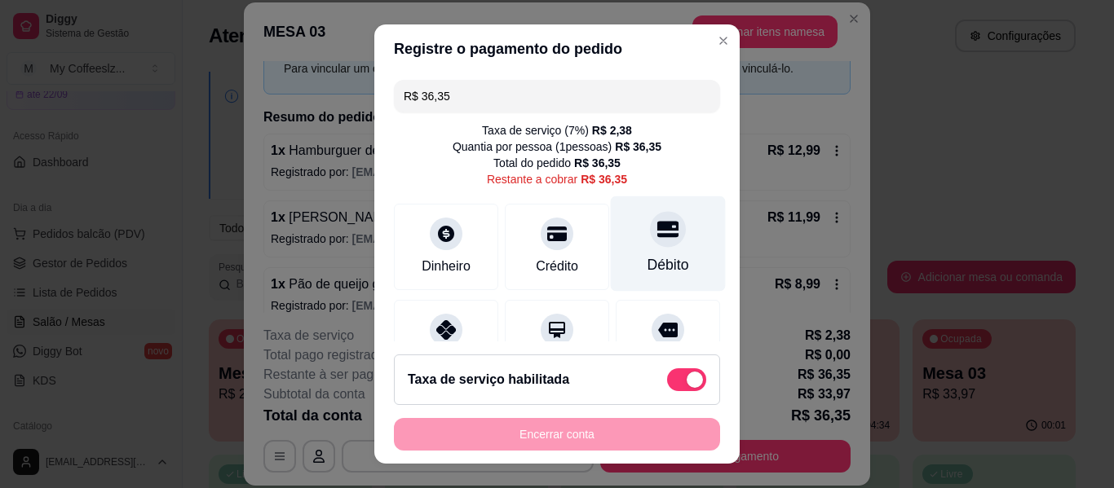
click at [661, 249] on div "Débito" at bounding box center [668, 244] width 115 height 95
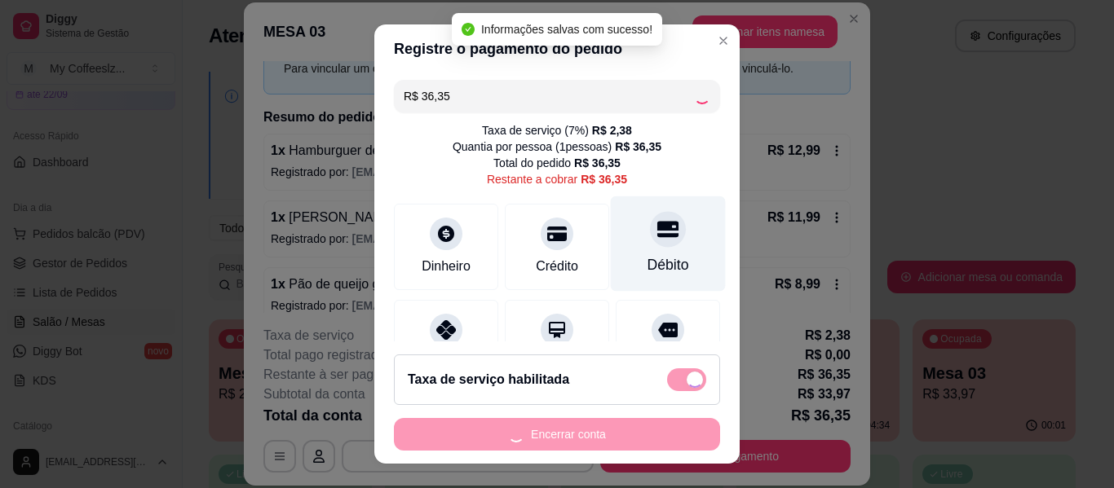
type input "R$ 0,00"
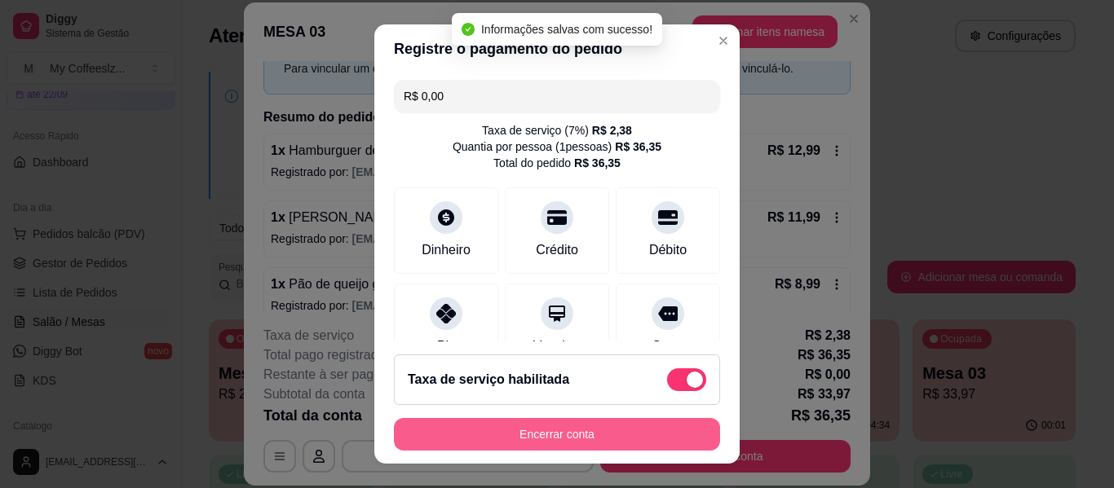
click at [523, 439] on button "Encerrar conta" at bounding box center [557, 434] width 326 height 33
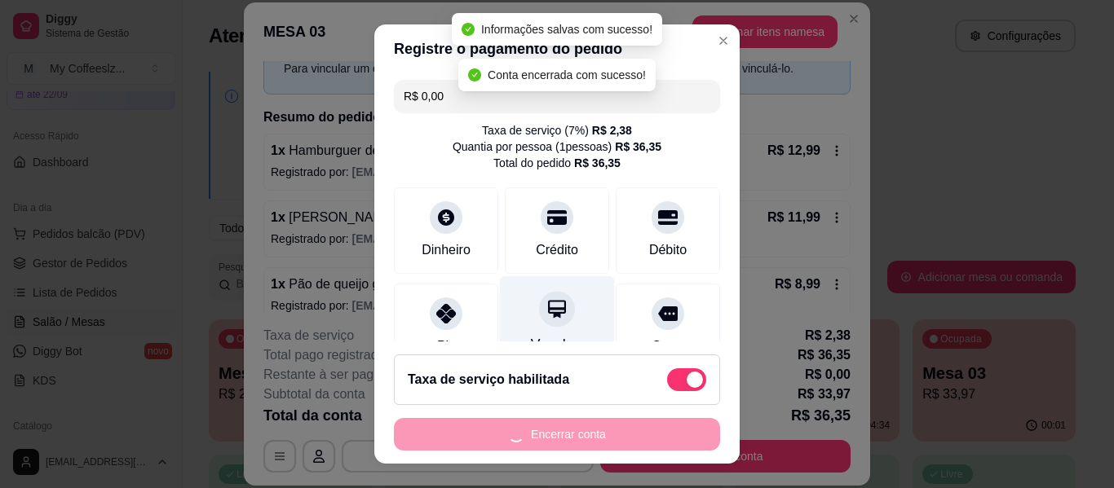
scroll to position [0, 0]
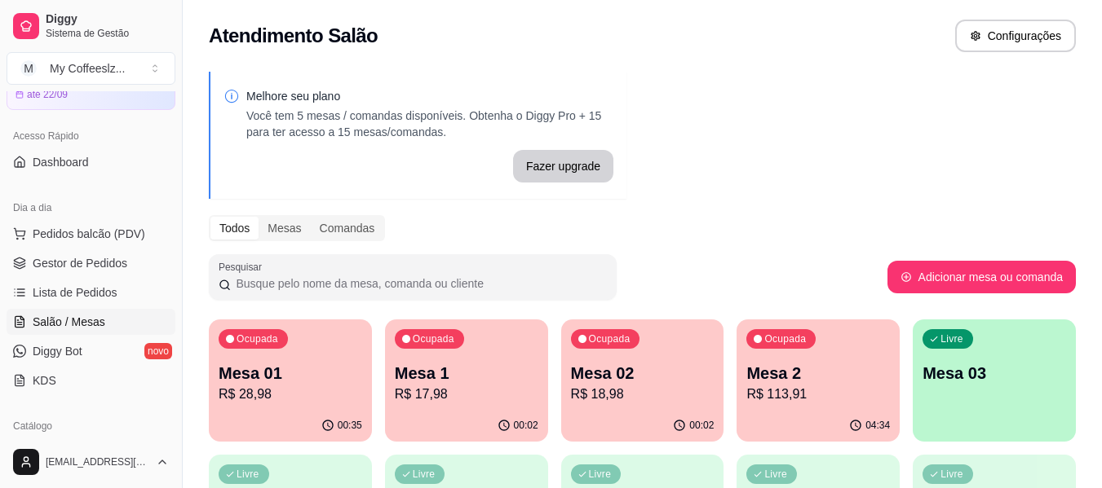
click at [687, 381] on p "Mesa 02" at bounding box center [643, 373] width 144 height 23
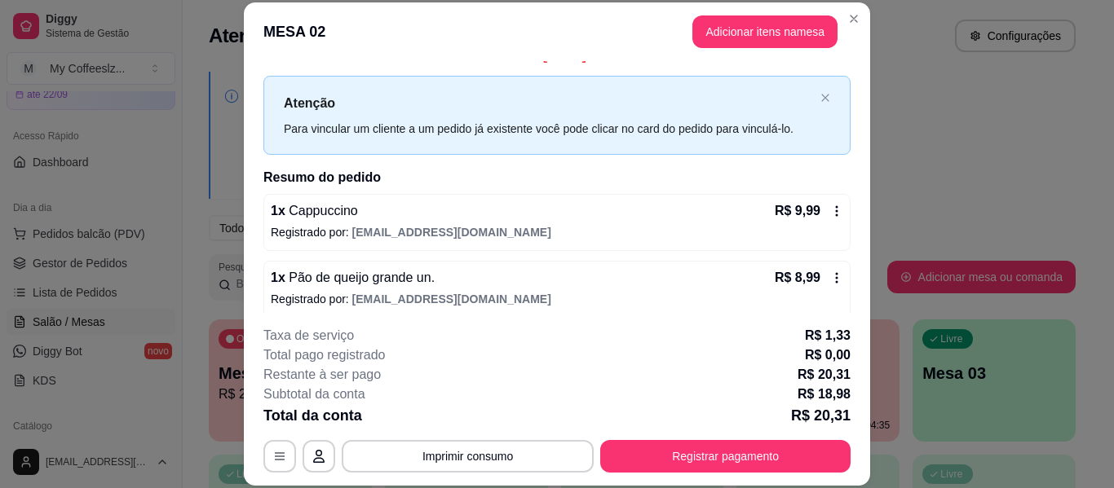
scroll to position [33, 0]
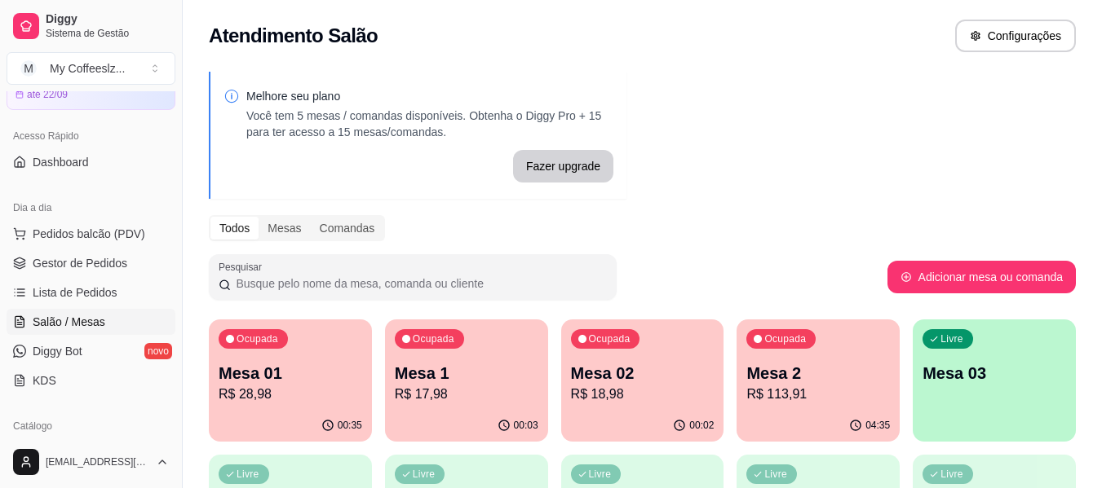
click at [462, 390] on p "R$ 17,98" at bounding box center [467, 395] width 144 height 20
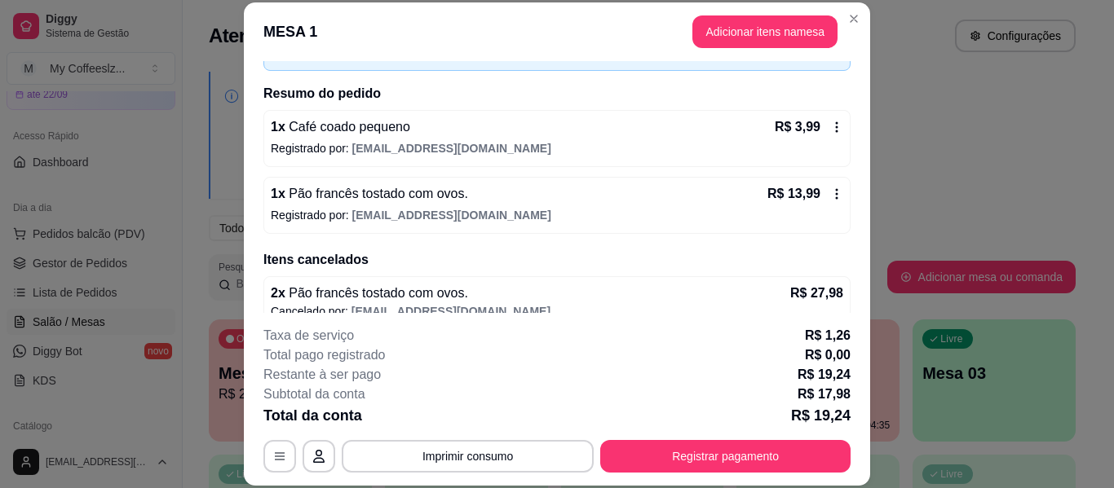
scroll to position [44, 0]
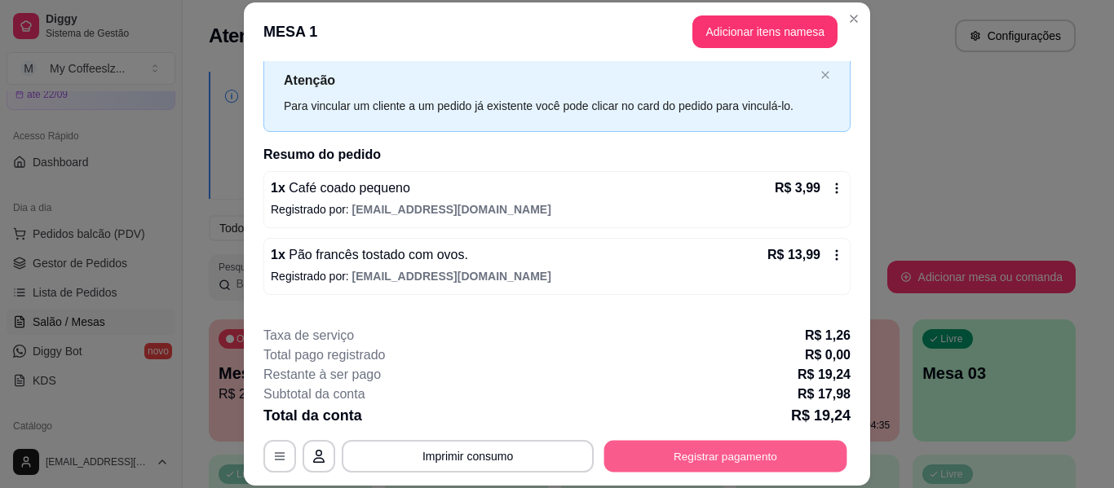
click at [634, 466] on button "Registrar pagamento" at bounding box center [725, 457] width 243 height 32
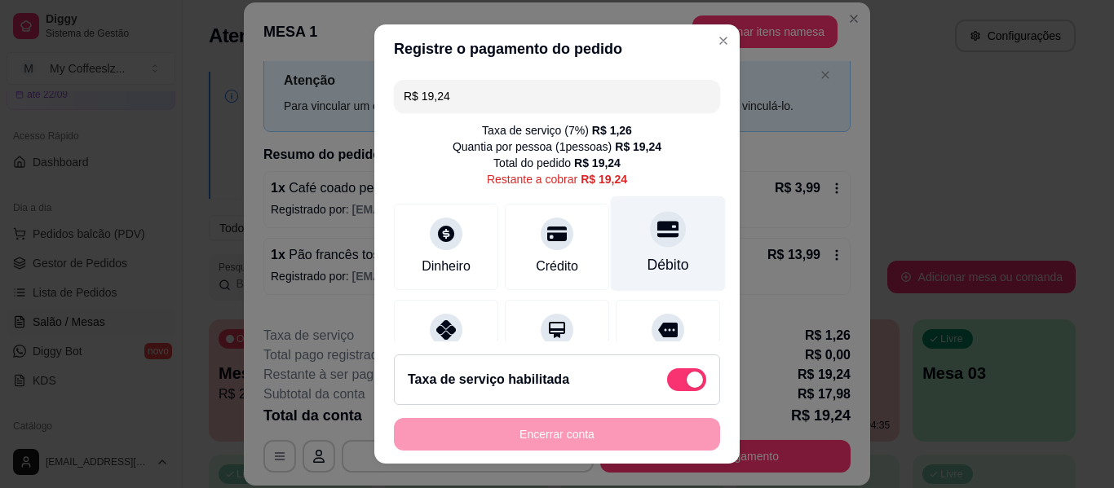
click at [647, 258] on div "Débito" at bounding box center [668, 264] width 42 height 21
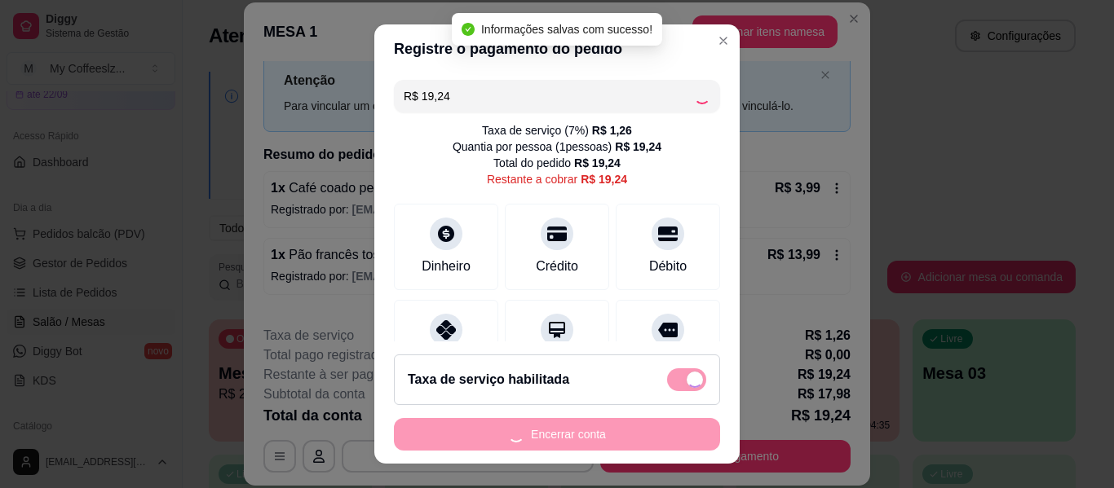
type input "R$ 0,00"
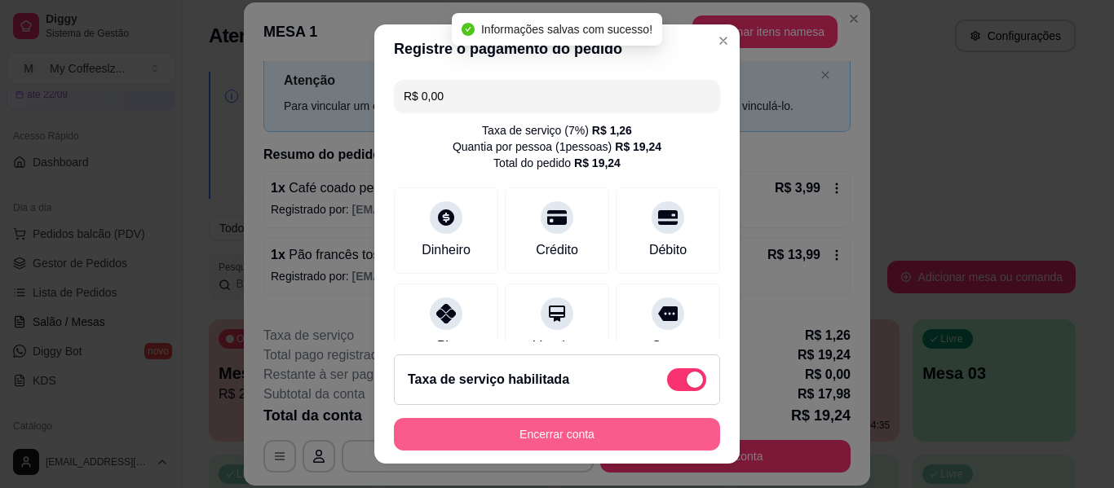
click at [559, 426] on button "Encerrar conta" at bounding box center [557, 434] width 326 height 33
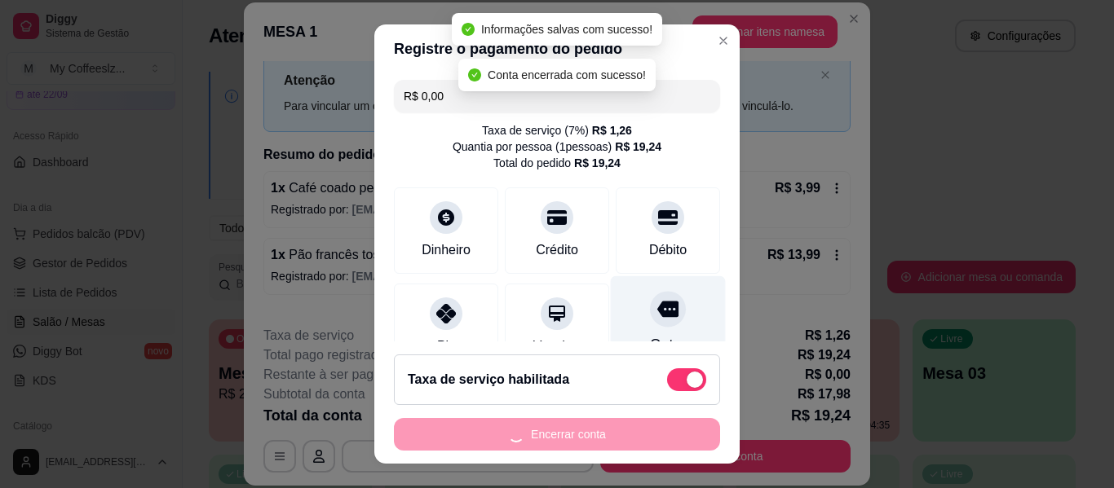
scroll to position [0, 0]
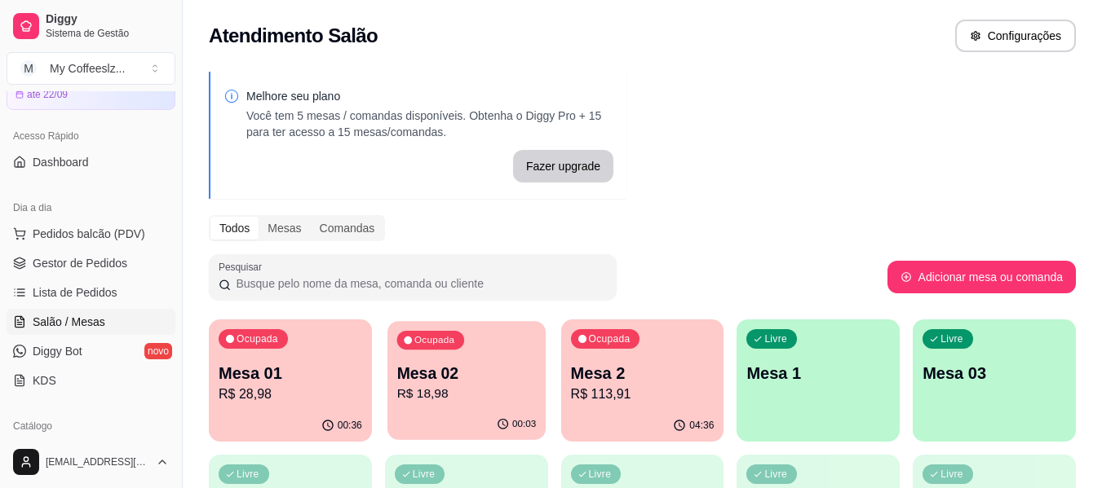
click at [449, 382] on p "Mesa 02" at bounding box center [465, 374] width 139 height 22
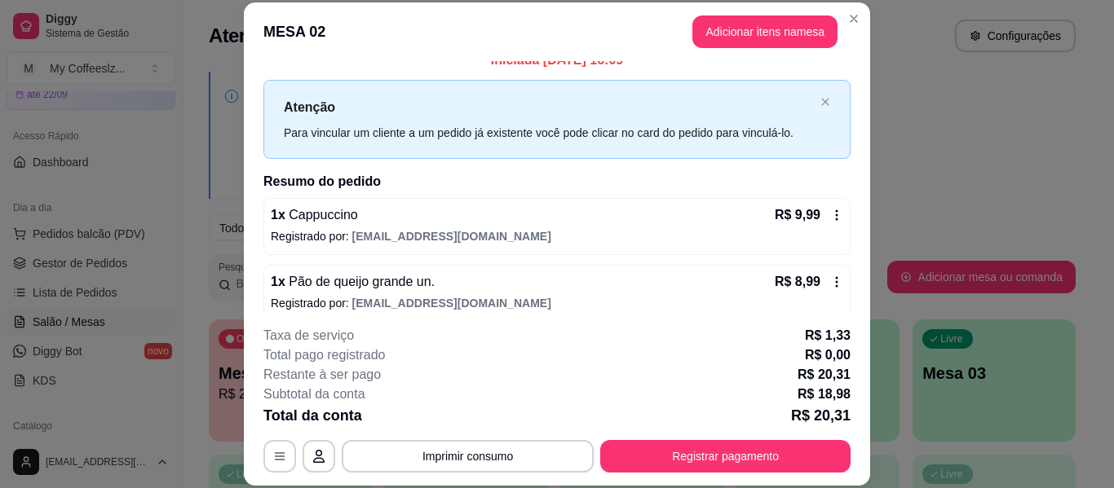
scroll to position [33, 0]
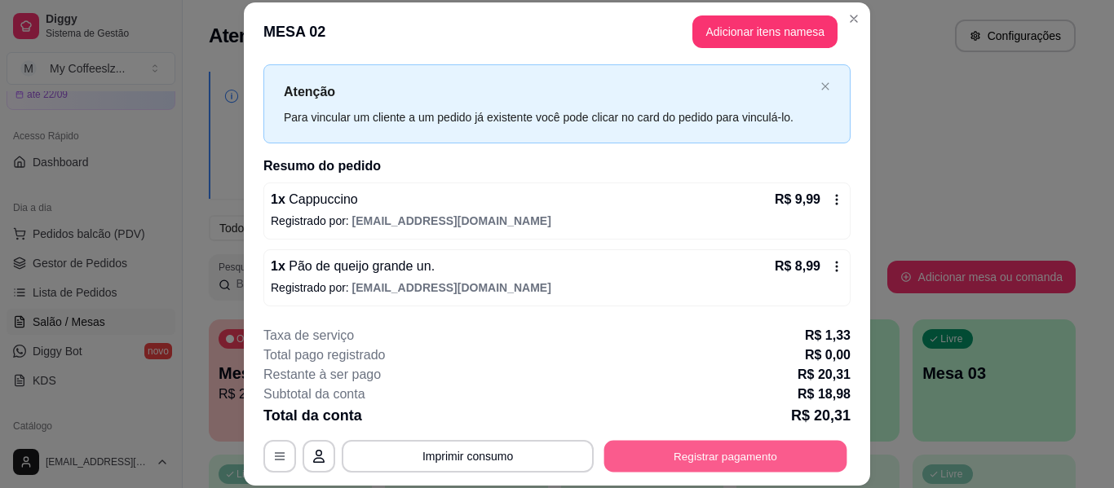
click at [652, 454] on button "Registrar pagamento" at bounding box center [725, 457] width 243 height 32
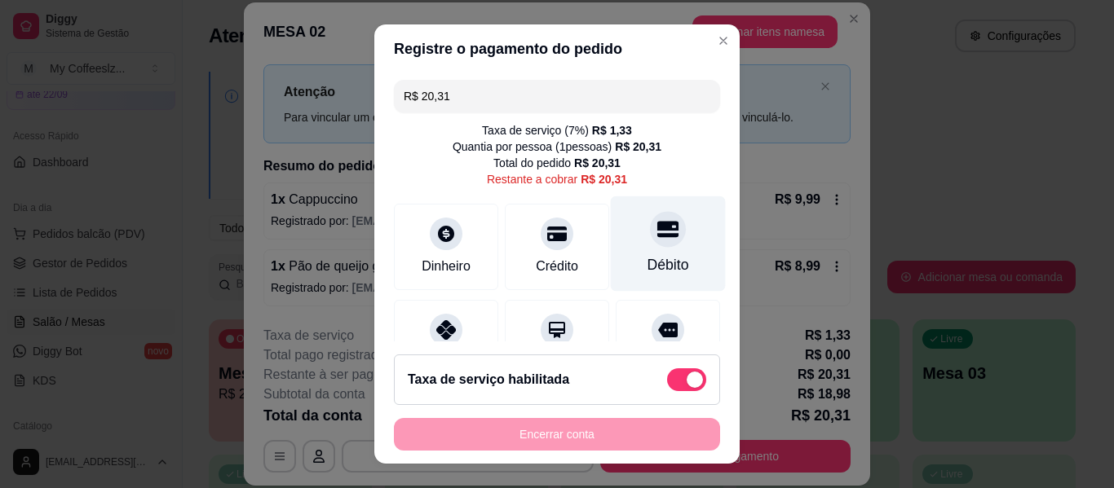
click at [647, 258] on div "Débito" at bounding box center [668, 264] width 42 height 21
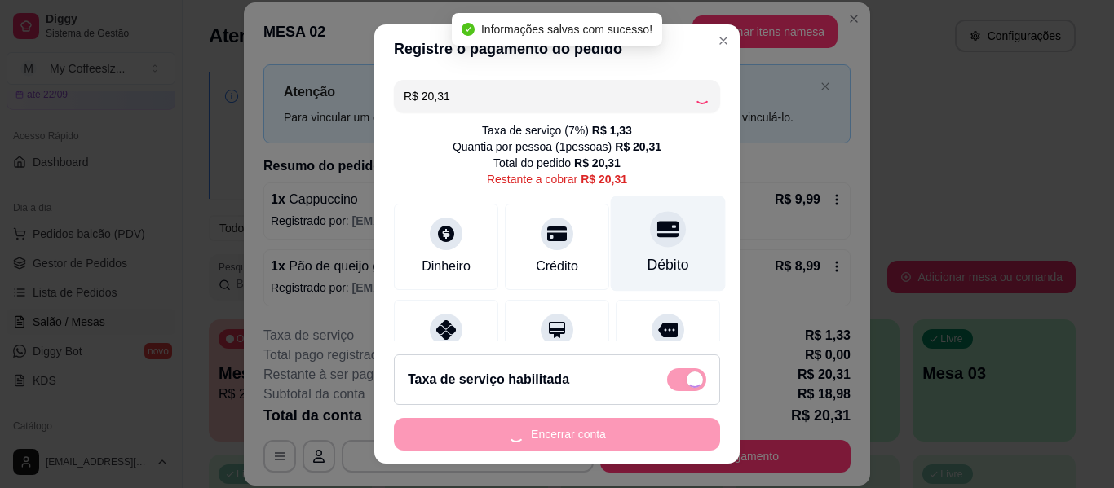
type input "R$ 0,00"
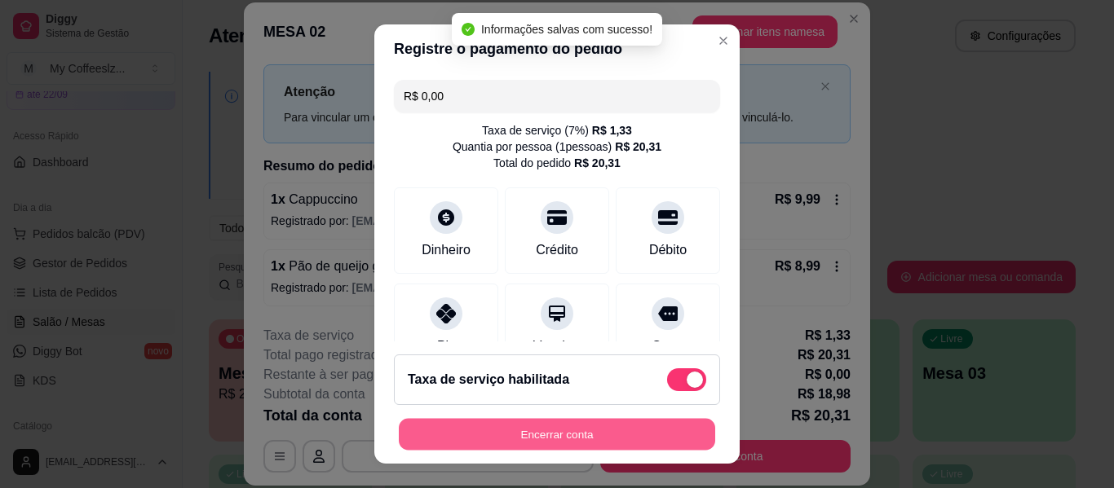
click at [551, 435] on button "Encerrar conta" at bounding box center [557, 435] width 316 height 32
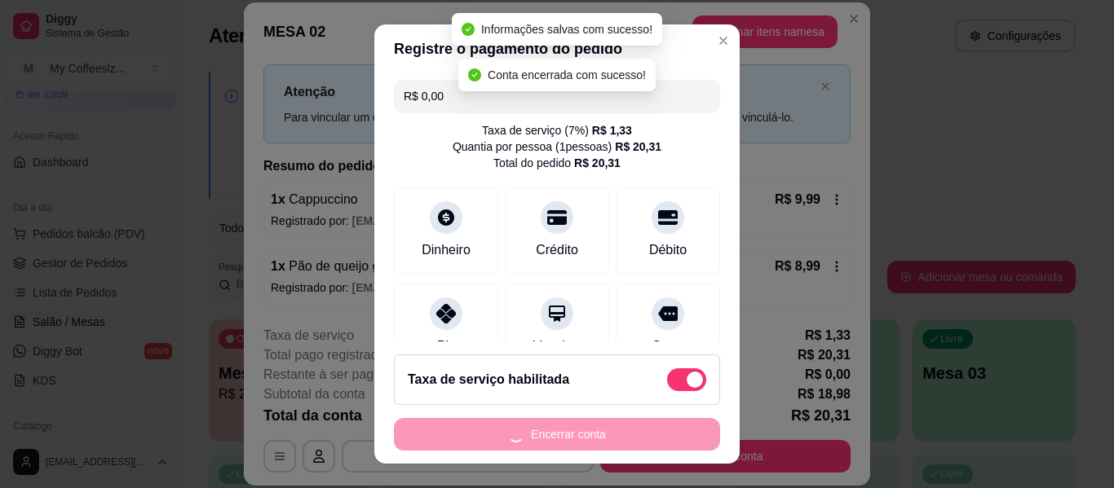
scroll to position [0, 0]
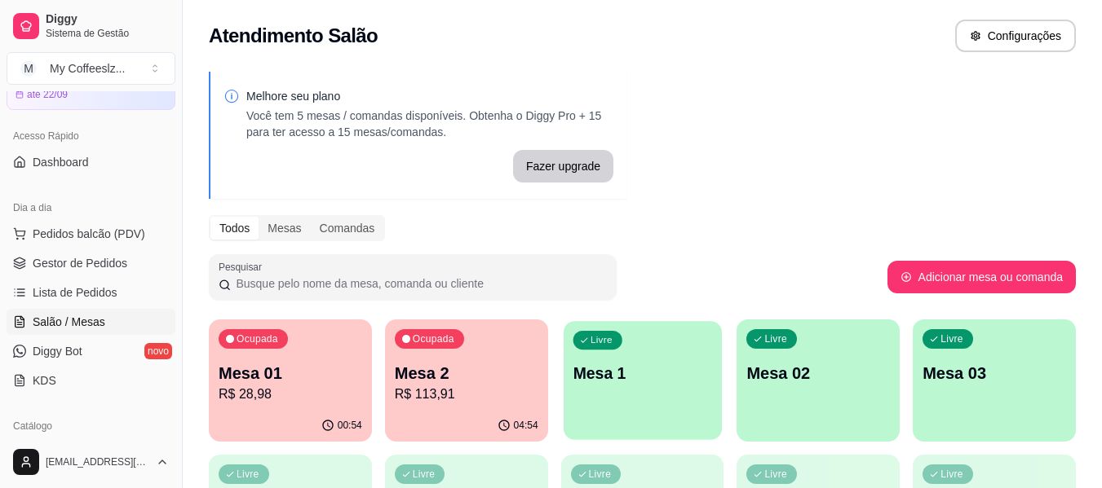
click at [706, 365] on p "Mesa 1" at bounding box center [641, 374] width 139 height 22
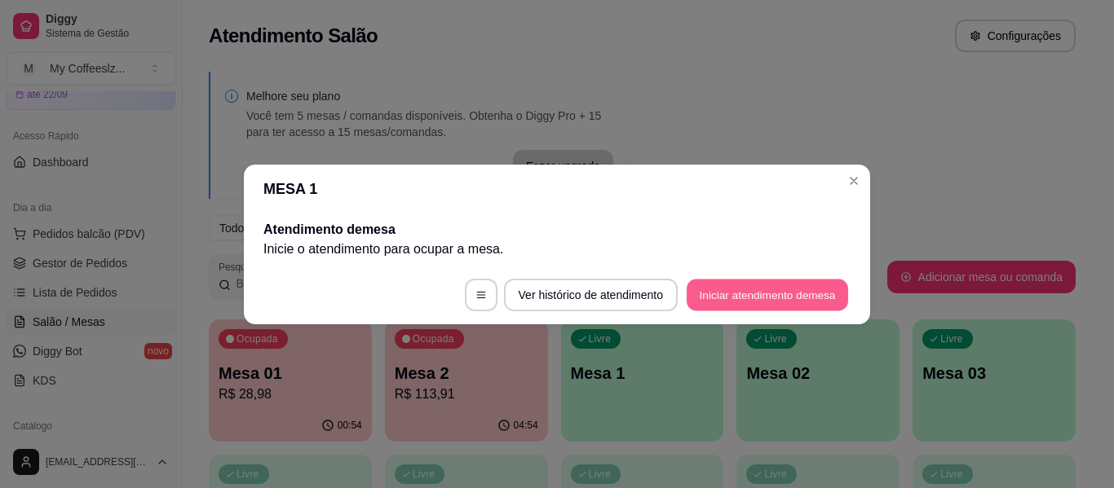
click at [747, 285] on button "Iniciar atendimento de mesa" at bounding box center [767, 295] width 161 height 32
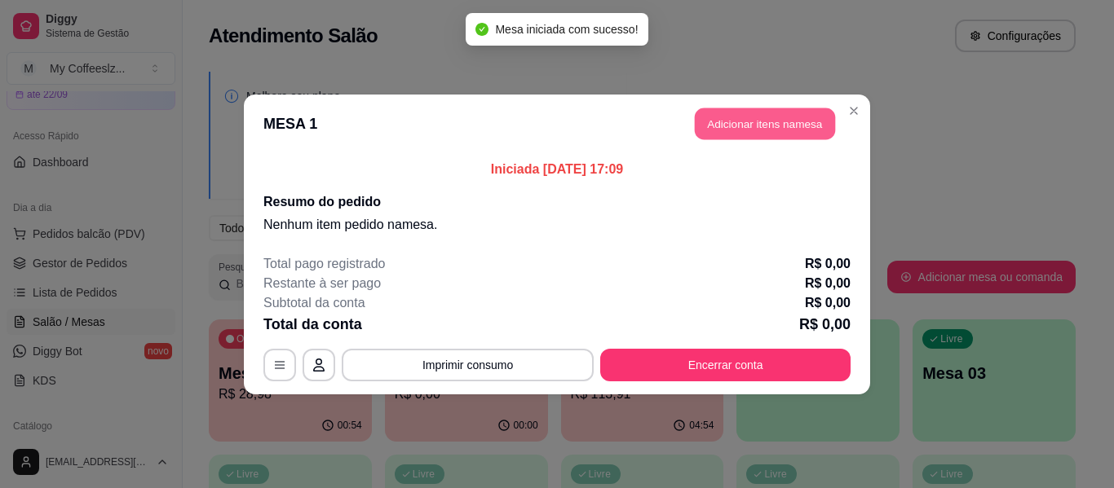
click at [755, 119] on button "Adicionar itens na mesa" at bounding box center [765, 124] width 140 height 32
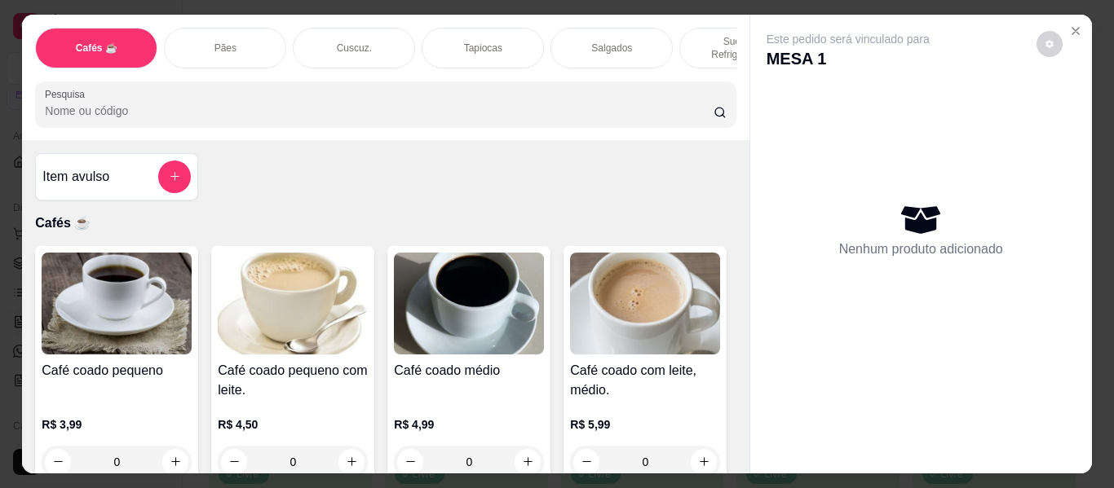
click at [755, 119] on div "Este pedido será vinculado para MESA 1 Nenhum produto adicionado" at bounding box center [921, 231] width 342 height 433
click at [555, 183] on div "Item avulso Cafés ☕ Café coado pequeno R$ 3,99 0 Café coado pequeno com leite. …" at bounding box center [385, 307] width 727 height 334
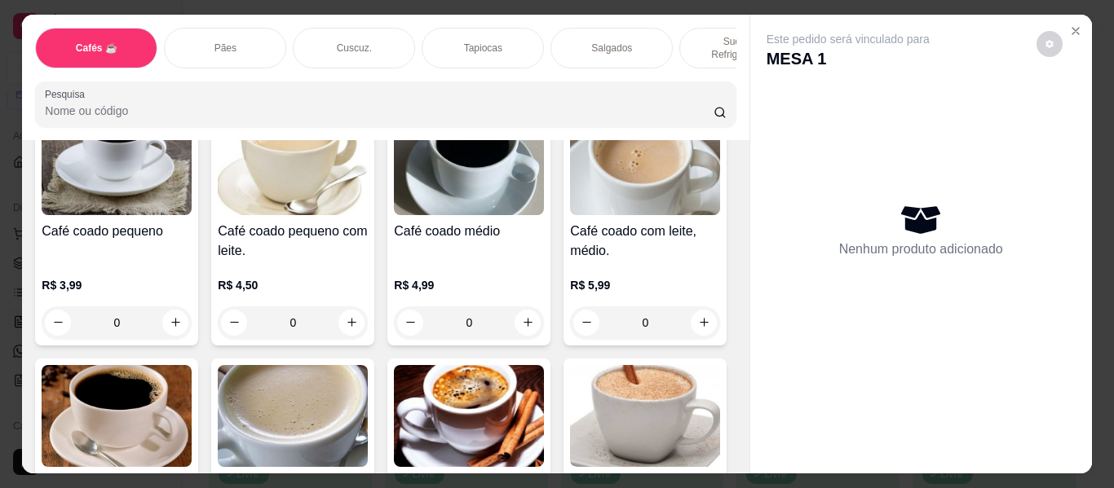
scroll to position [163, 0]
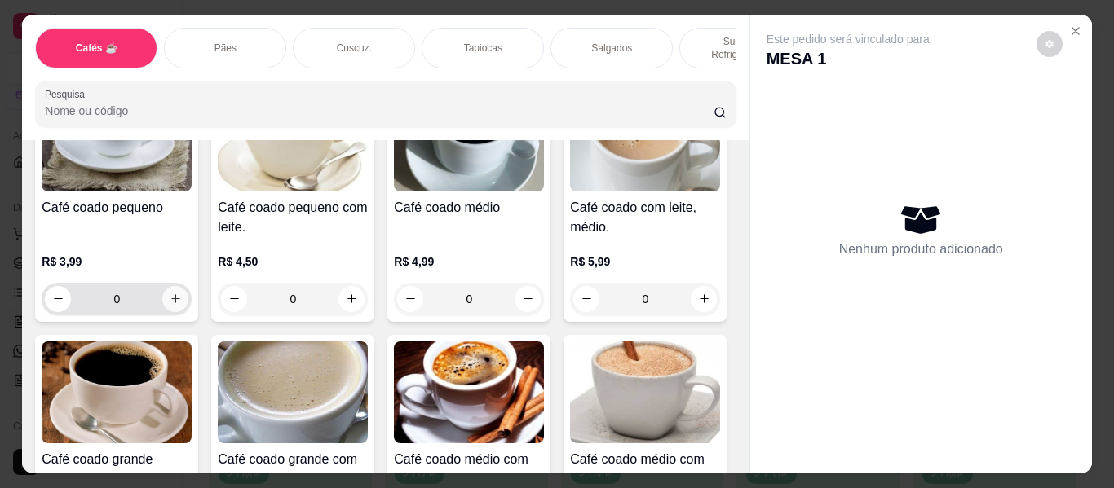
click at [170, 293] on icon "increase-product-quantity" at bounding box center [176, 299] width 12 height 12
type input "1"
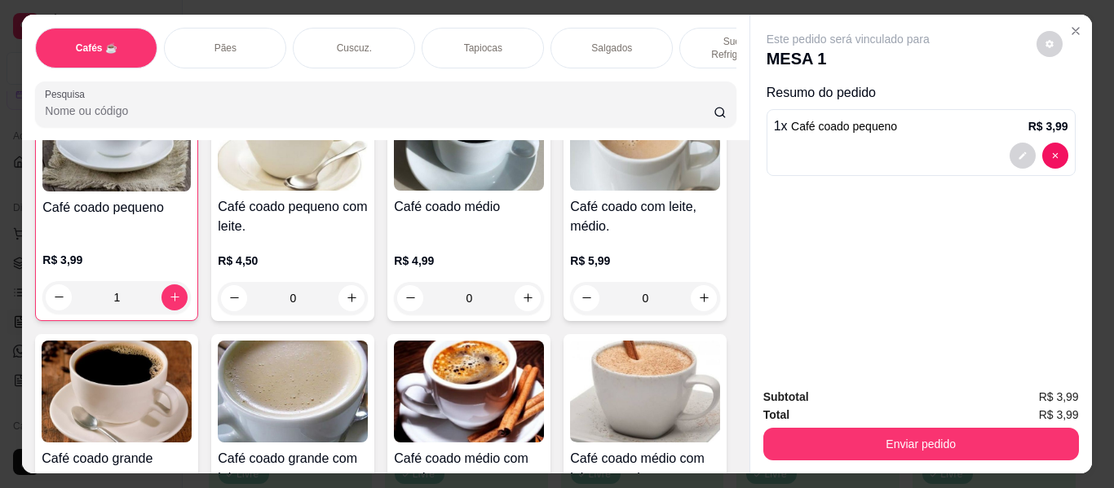
click at [369, 28] on div "Cuscuz." at bounding box center [354, 48] width 122 height 41
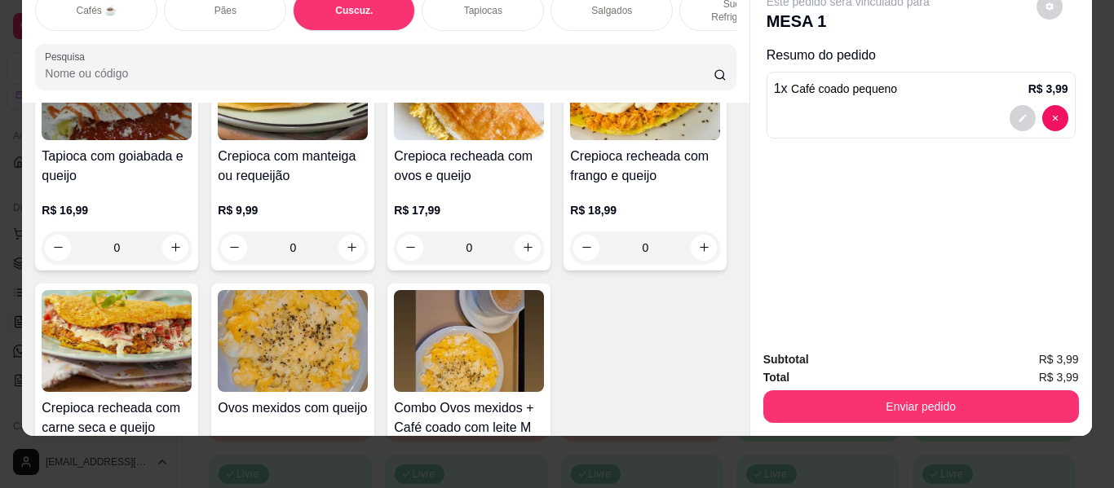
scroll to position [4640, 0]
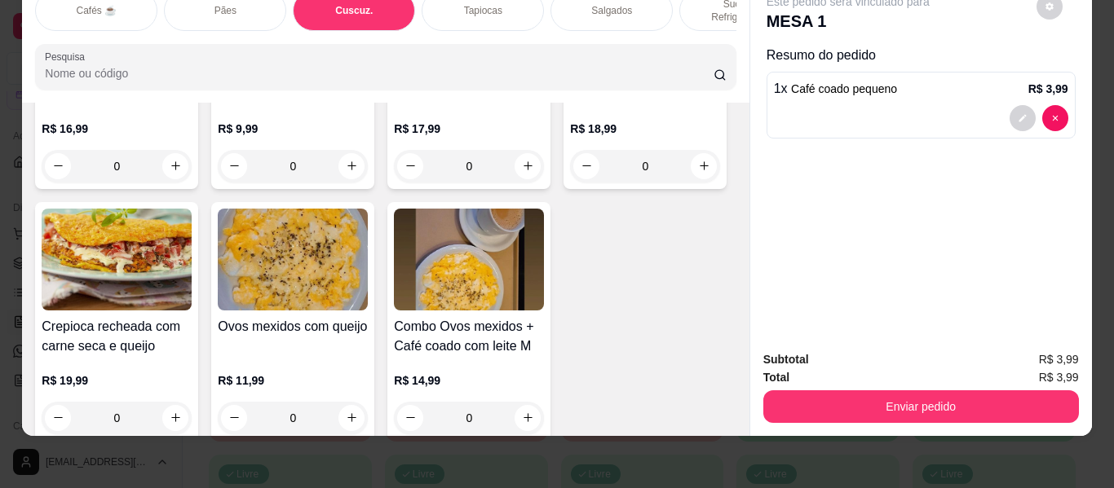
type input "1"
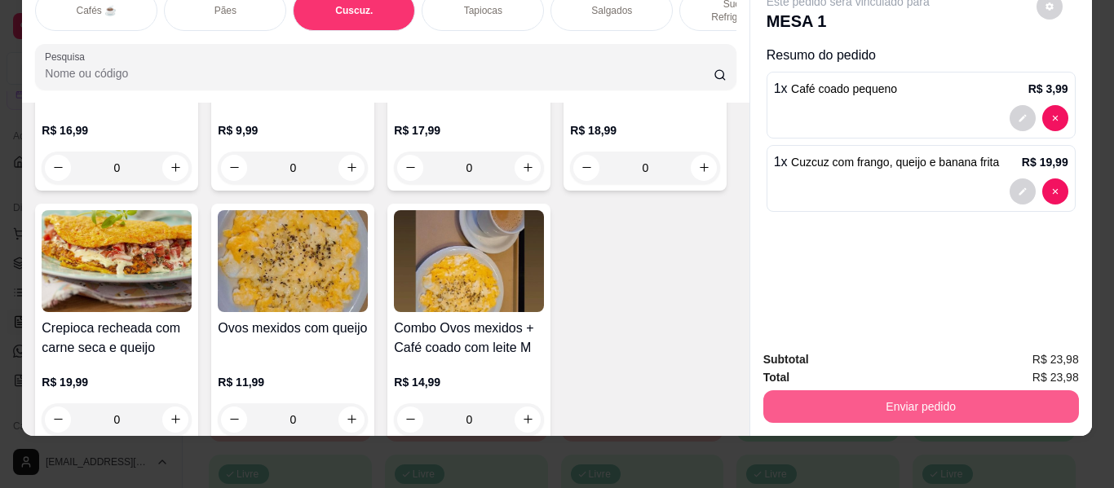
click at [780, 399] on button "Enviar pedido" at bounding box center [921, 407] width 316 height 33
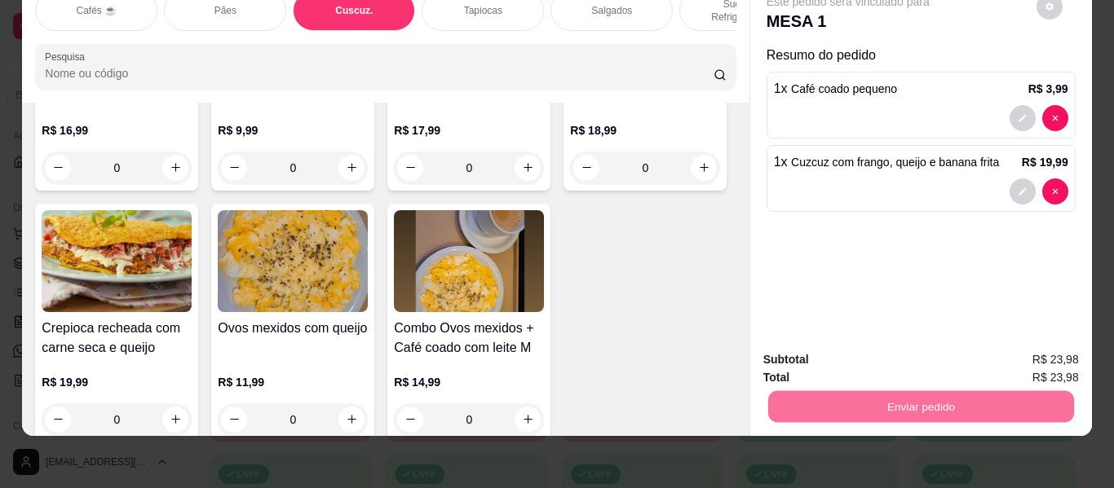
click at [900, 352] on button "Não registrar e enviar pedido" at bounding box center [866, 354] width 165 height 30
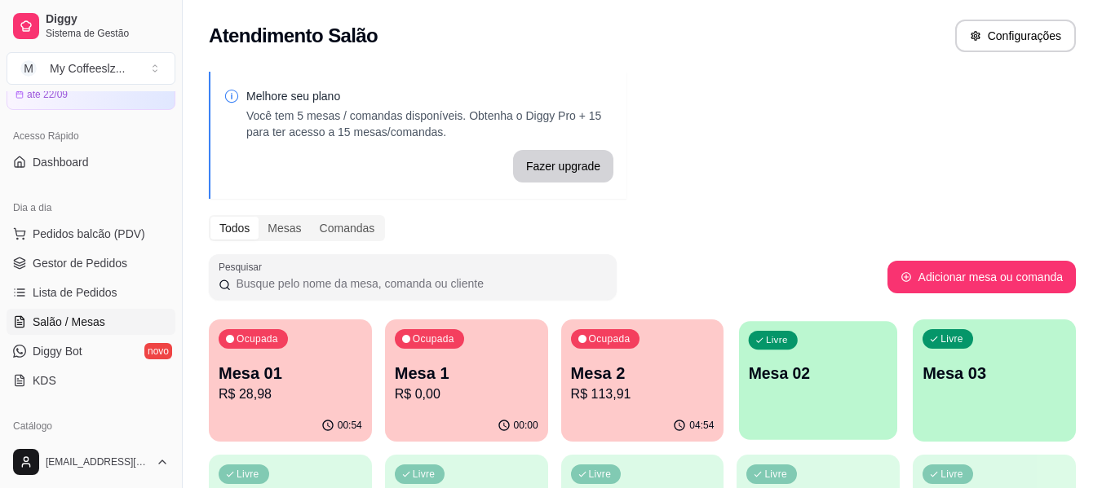
click at [800, 373] on p "Mesa 02" at bounding box center [818, 374] width 139 height 22
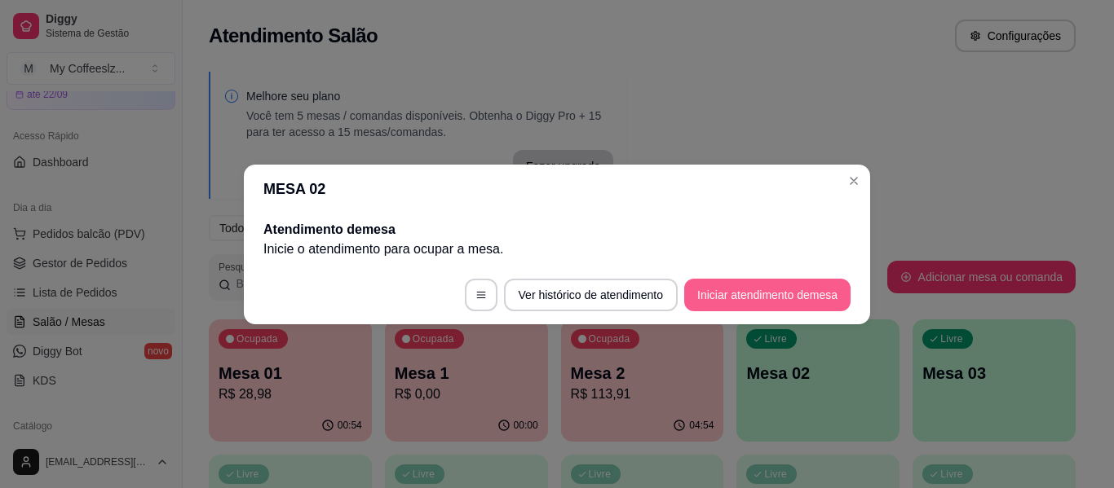
click at [737, 289] on button "Iniciar atendimento de mesa" at bounding box center [767, 295] width 166 height 33
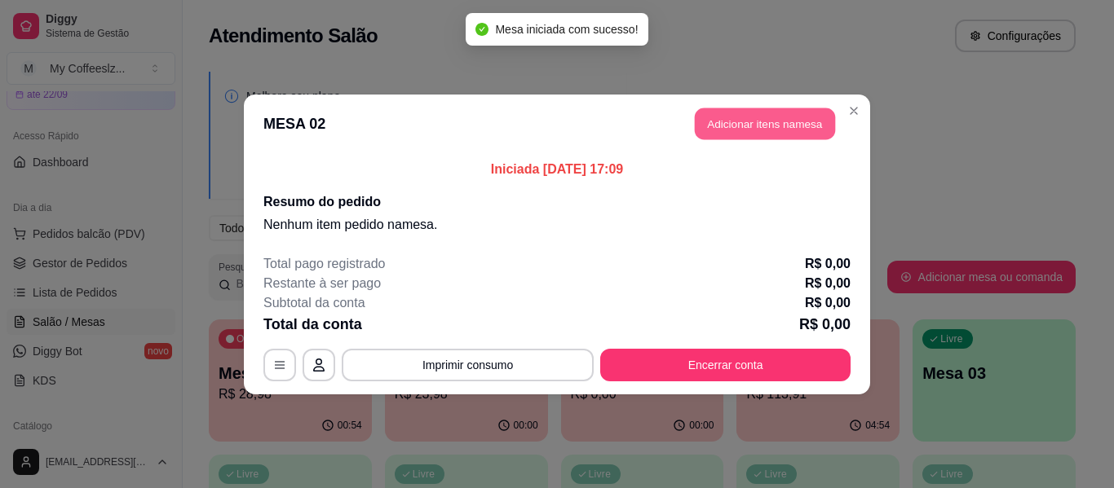
click at [767, 117] on button "Adicionar itens na mesa" at bounding box center [765, 124] width 140 height 32
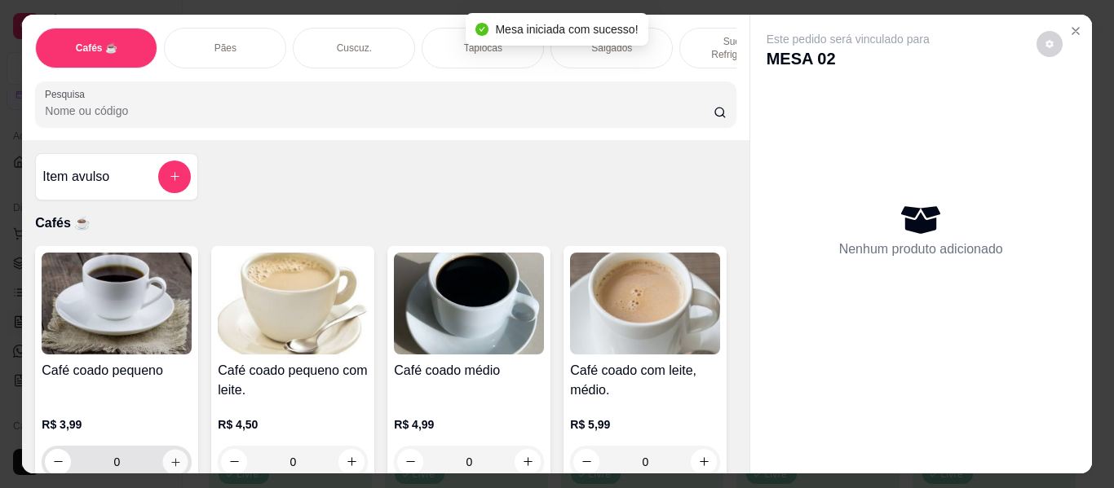
click at [170, 457] on icon "increase-product-quantity" at bounding box center [176, 463] width 12 height 12
type input "1"
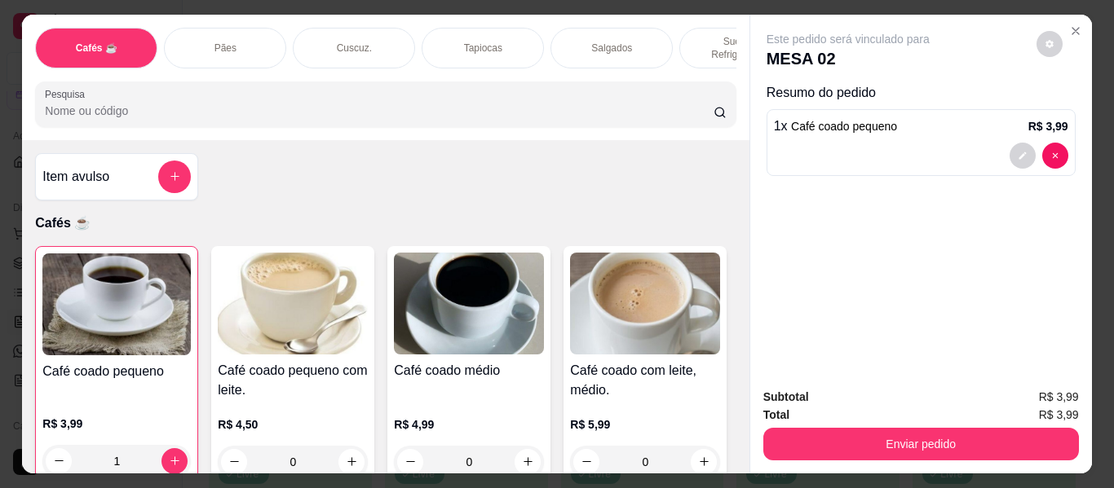
click at [426, 28] on div "Tapiocas" at bounding box center [483, 48] width 122 height 41
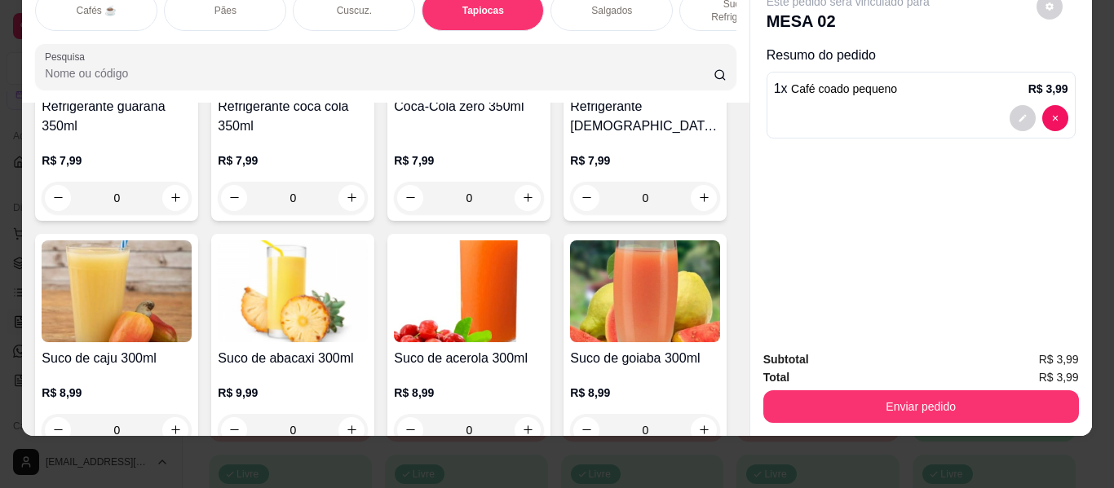
scroll to position [6244, 0]
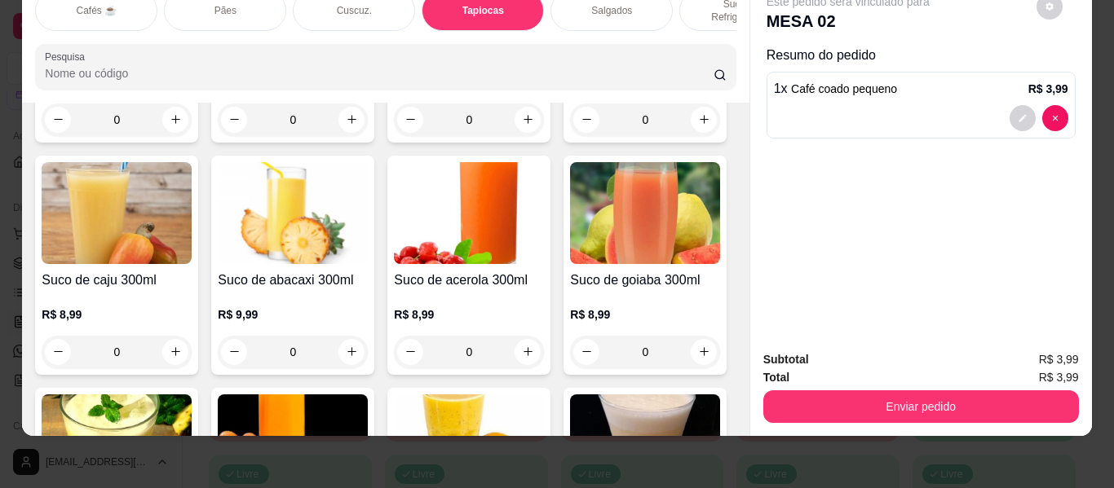
type input "1"
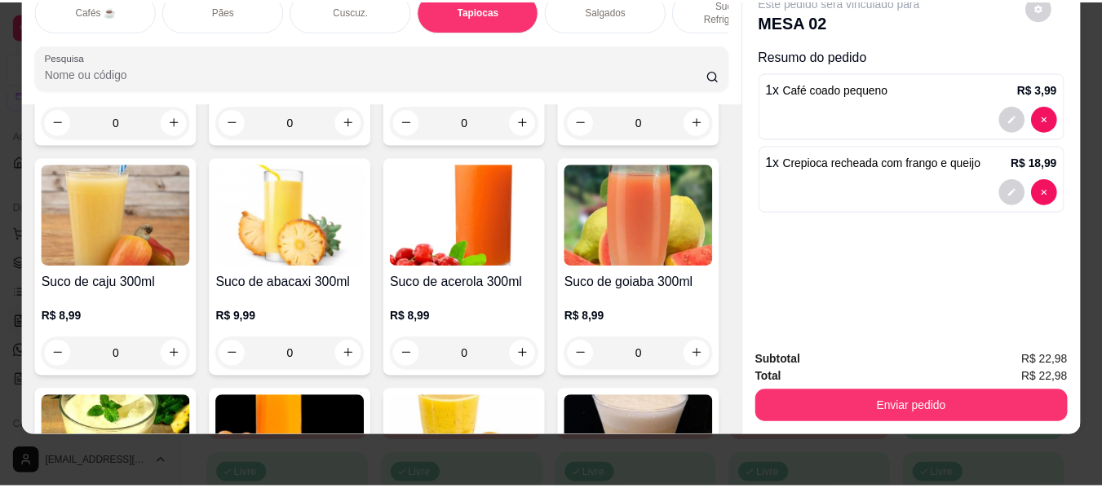
scroll to position [6245, 0]
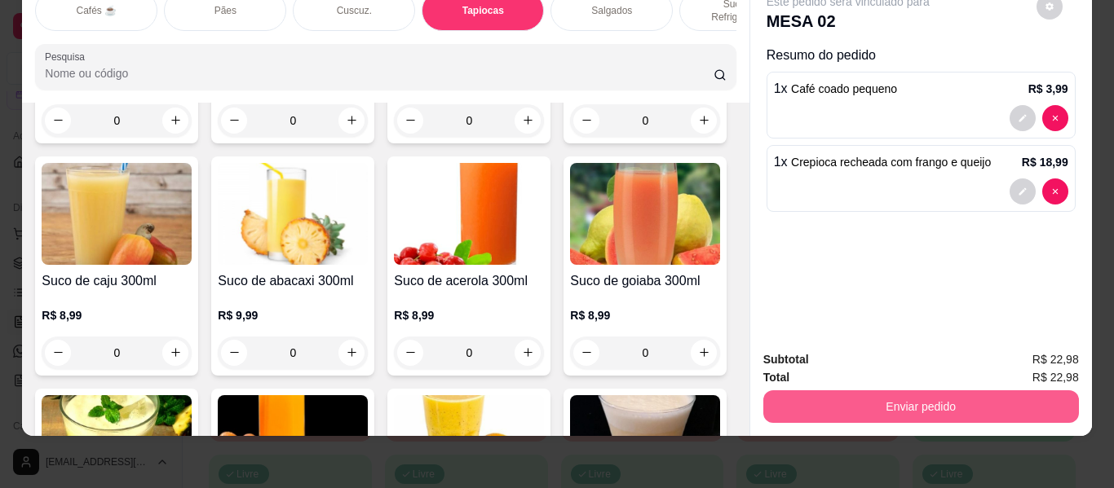
click at [824, 391] on button "Enviar pedido" at bounding box center [921, 407] width 316 height 33
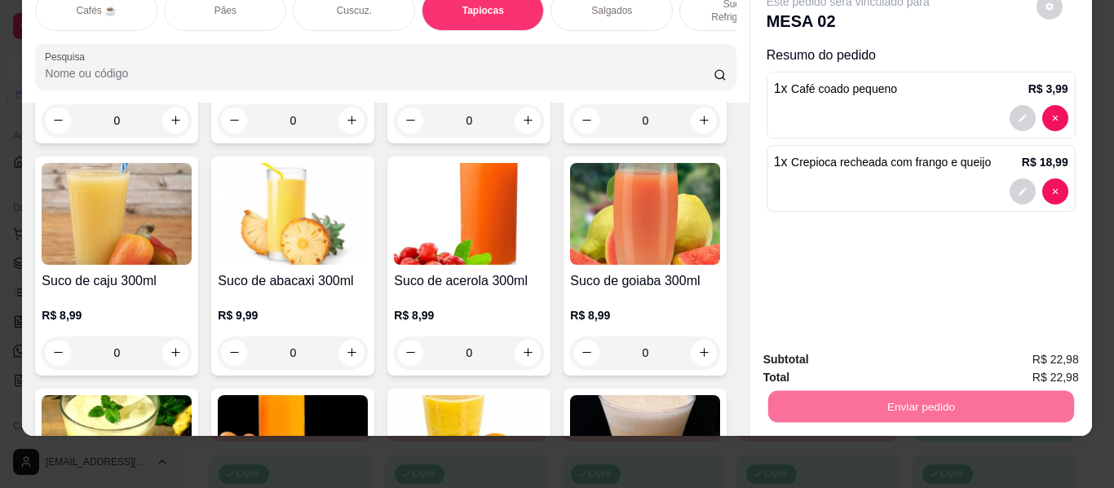
click at [820, 353] on button "Não registrar e enviar pedido" at bounding box center [866, 354] width 165 height 30
